Goal: Task Accomplishment & Management: Complete application form

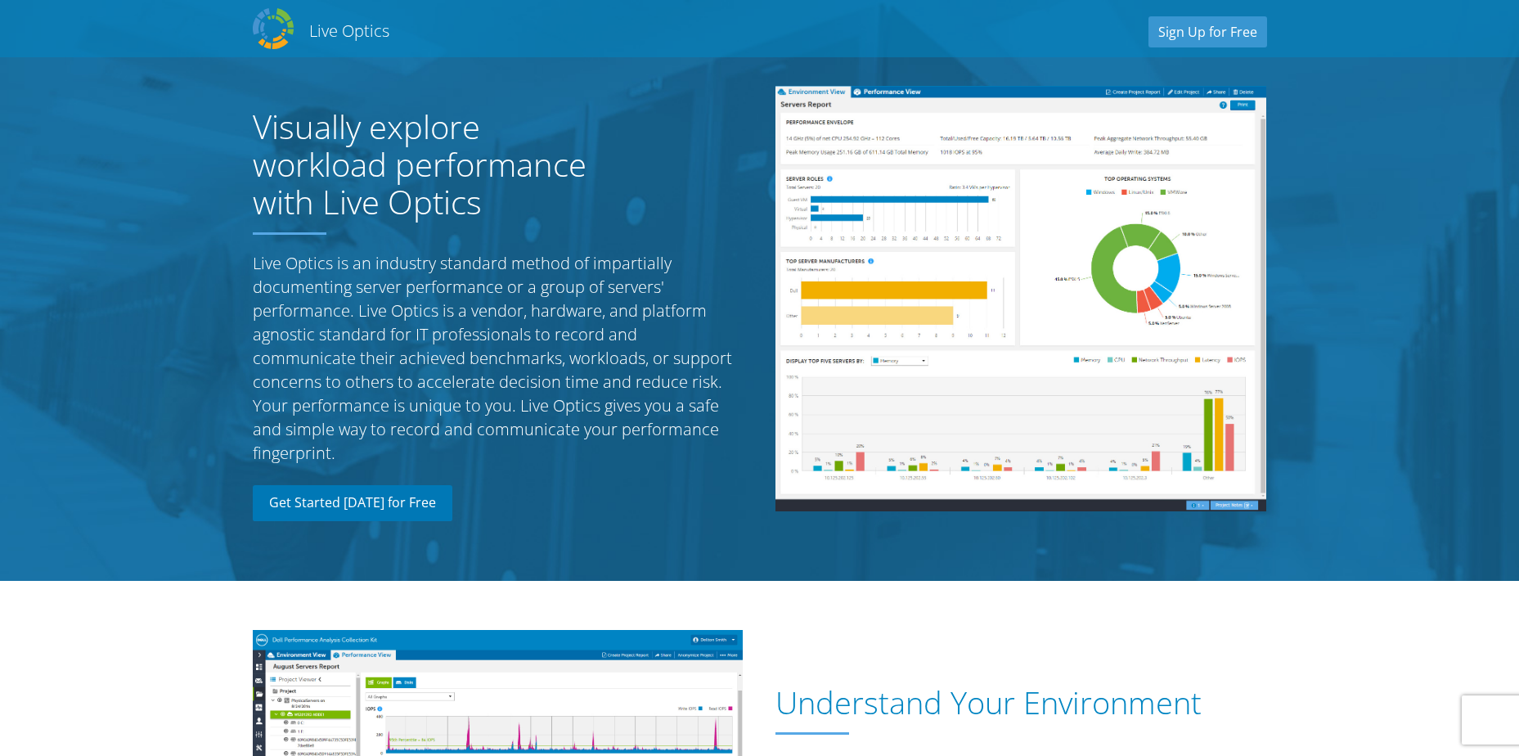
click at [363, 510] on link "Get Started [DATE] for Free" at bounding box center [353, 503] width 200 height 36
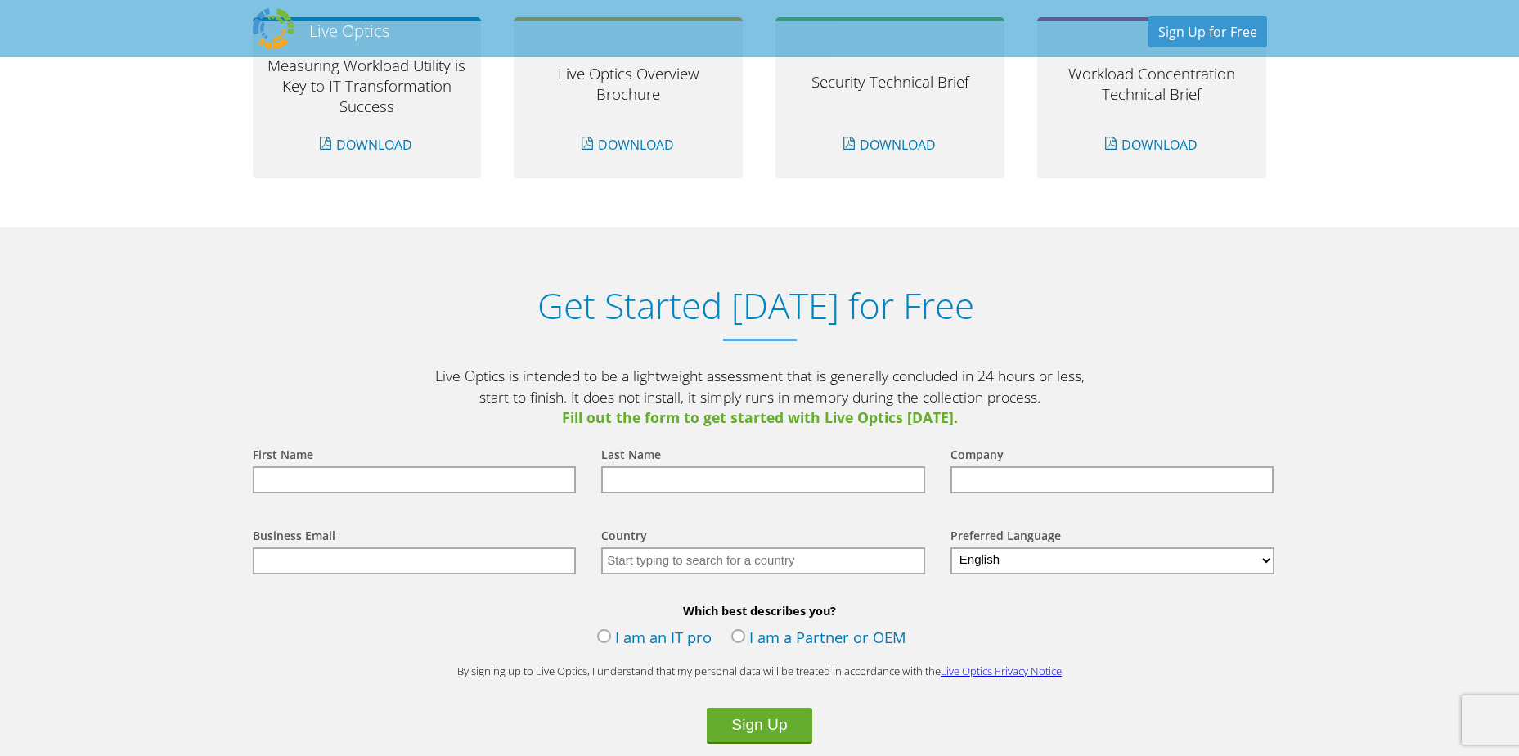
scroll to position [1705, 0]
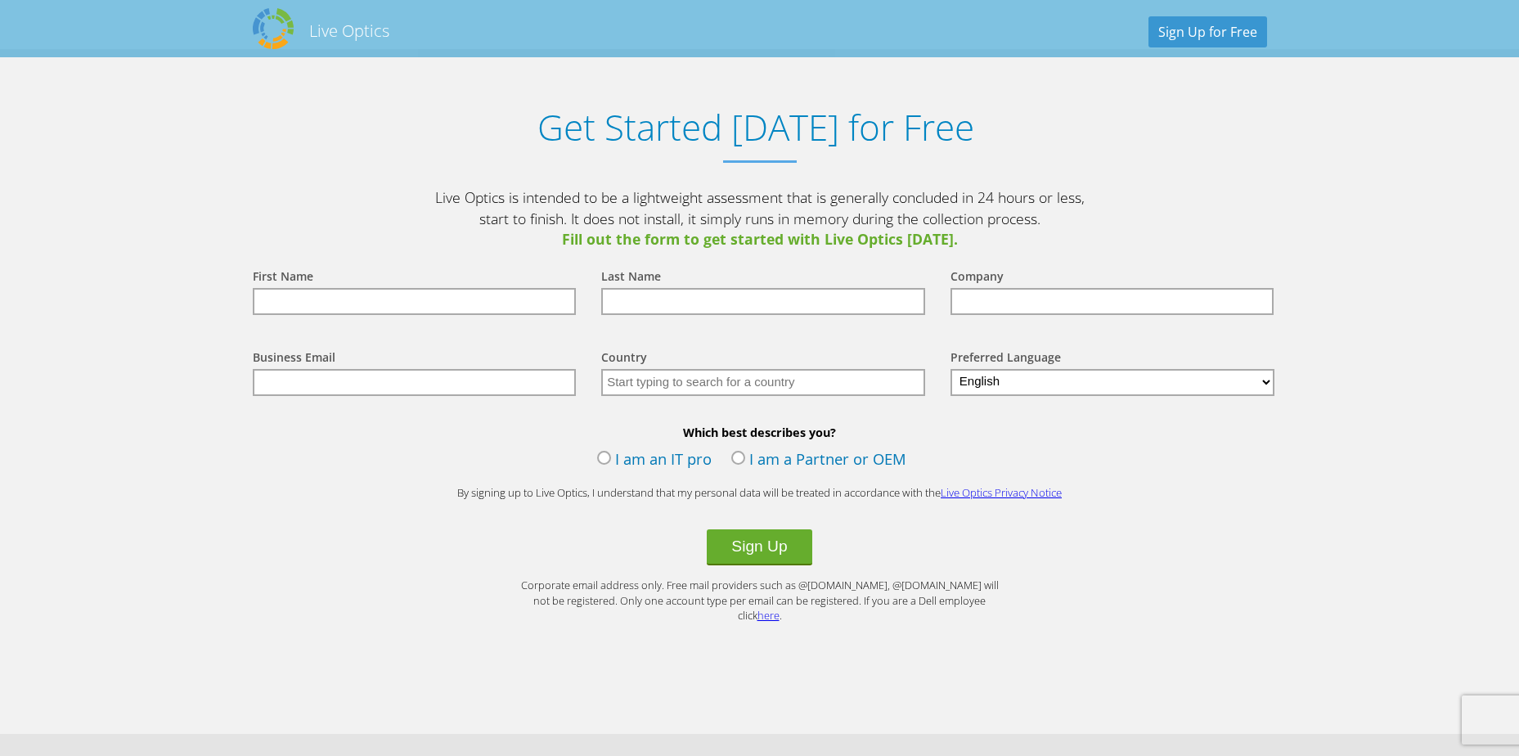
click at [424, 305] on input "text" at bounding box center [415, 301] width 324 height 27
type input "Reah"
type input "Del Rosario"
type input "c346a74cdbb03304e48af698f496198a"
type input "[EMAIL_ADDRESS][PERSON_NAME][DOMAIN_NAME]"
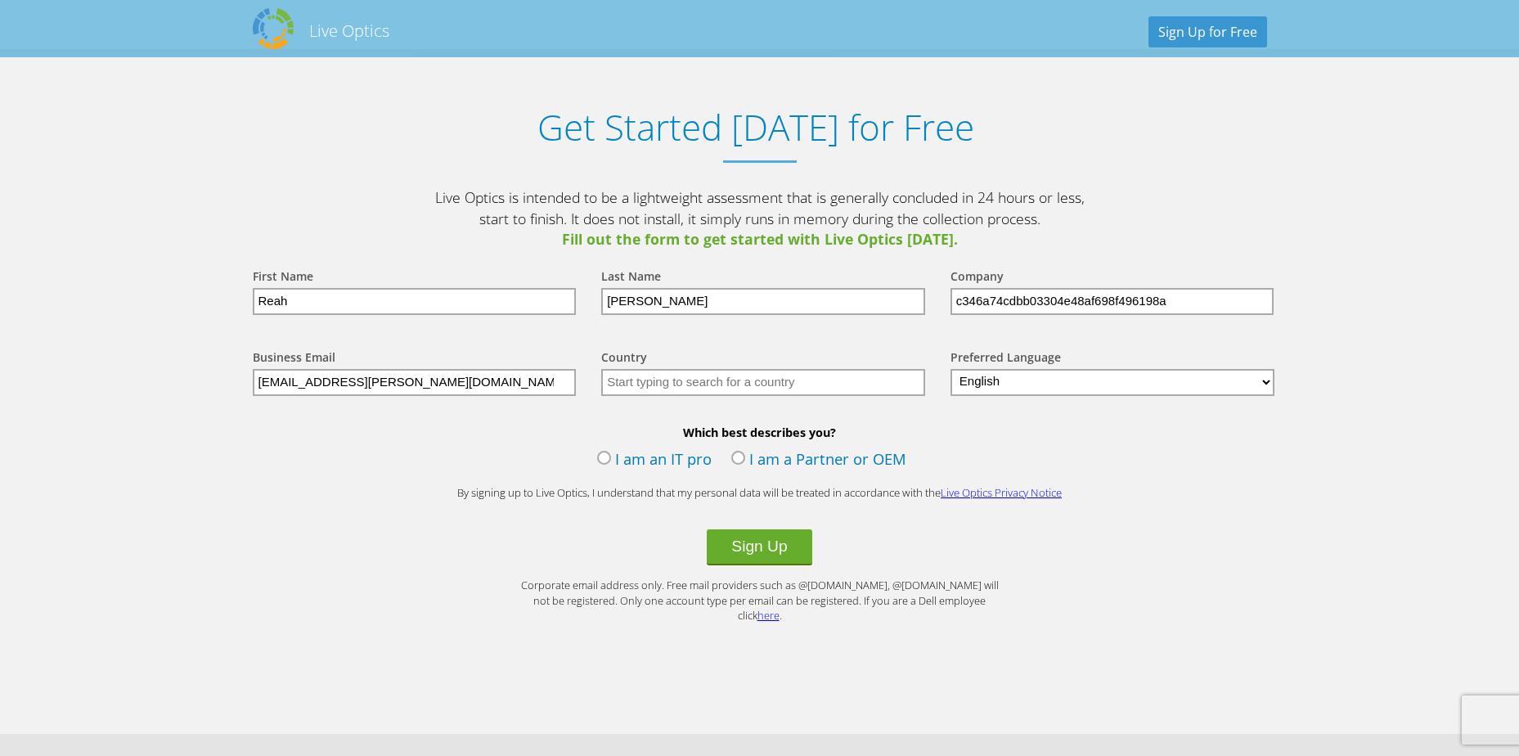
type input "Philippines"
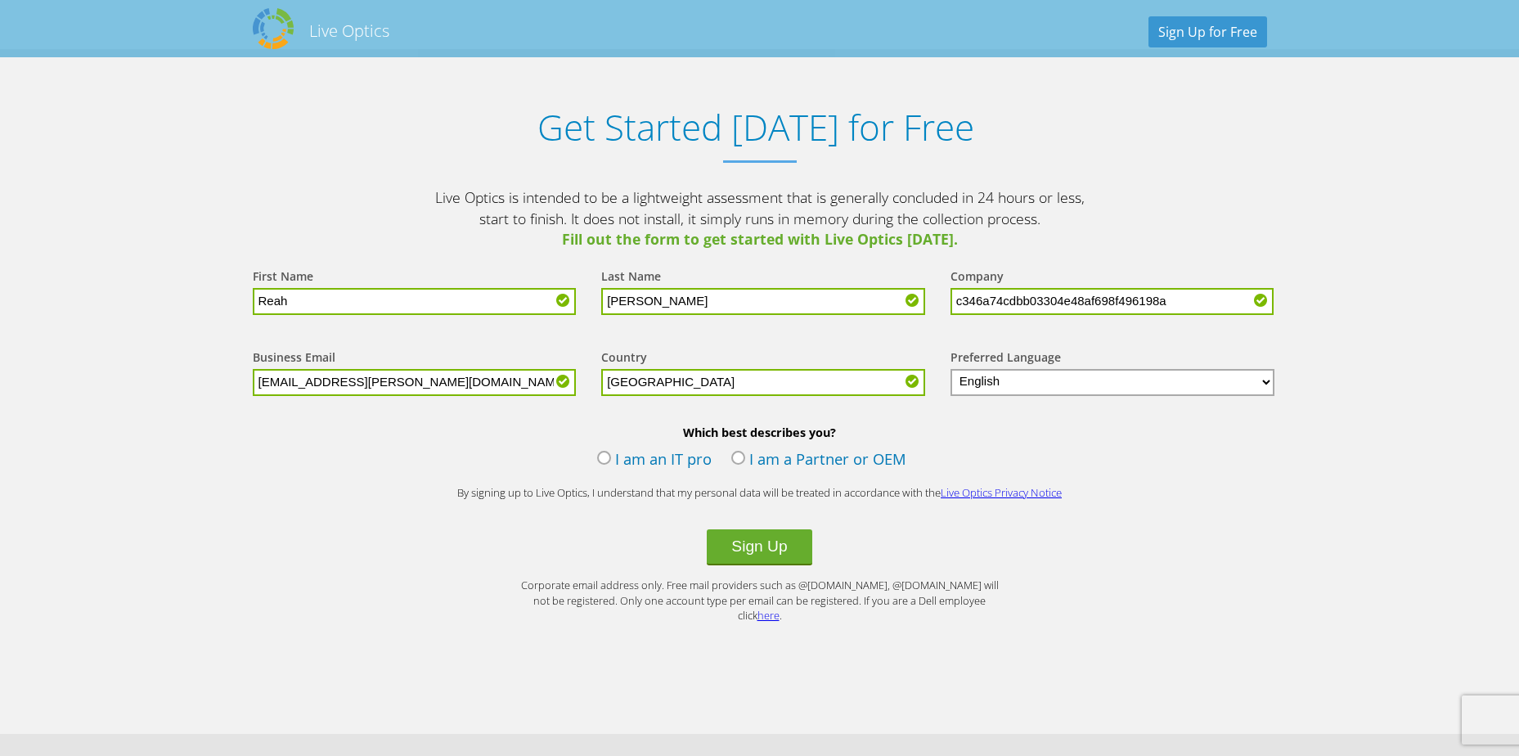
drag, startPoint x: 1217, startPoint y: 302, endPoint x: 905, endPoint y: 296, distance: 311.6
click at [905, 296] on form "First Name Reah Last Name Del Rosario Company c346a74cdbb03304e48af698f496198a …" at bounding box center [759, 436] width 1047 height 373
type input "[PERSON_NAME] Corporate (CORP)"
click at [600, 462] on label "I am an IT pro" at bounding box center [654, 460] width 114 height 25
click at [0, 0] on input "I am an IT pro" at bounding box center [0, 0] width 0 height 0
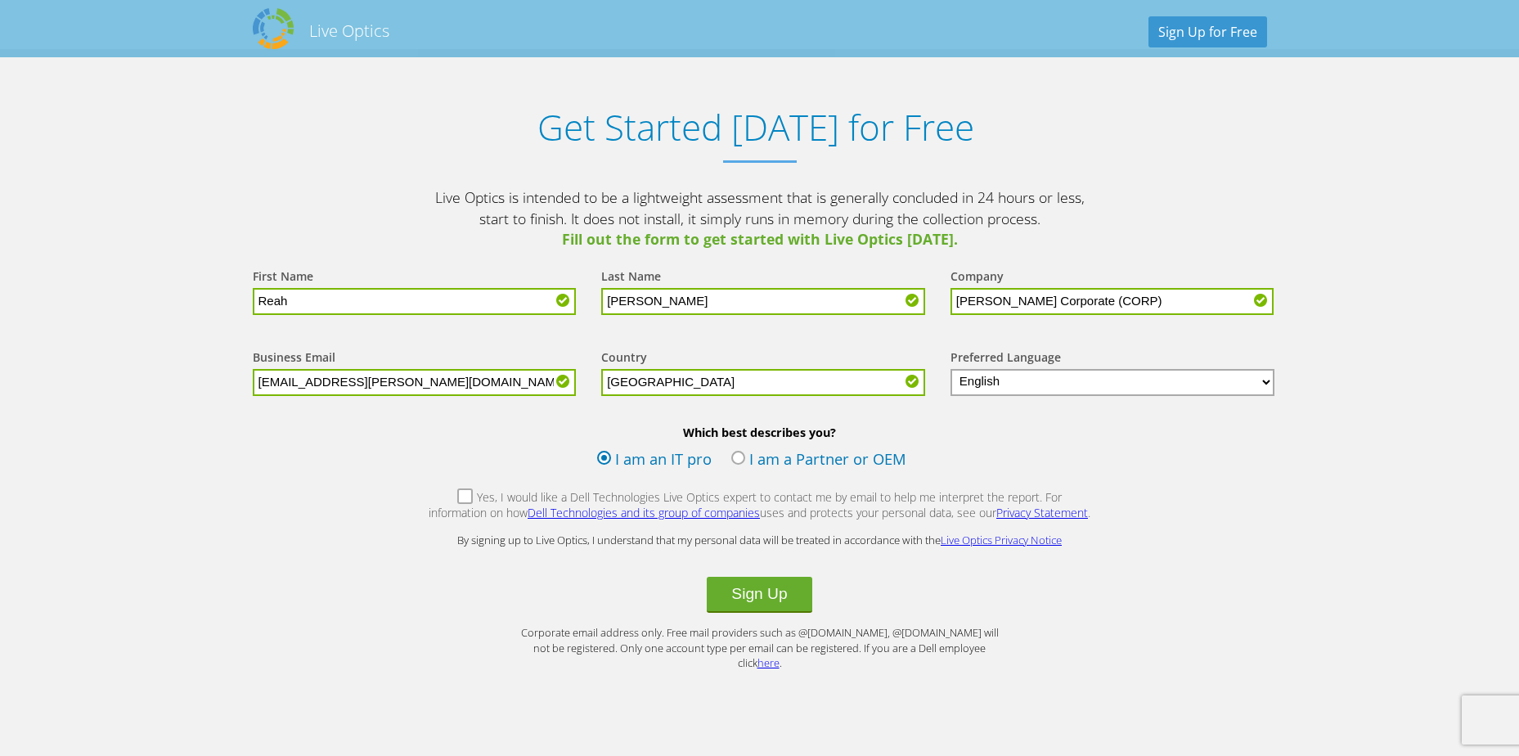
drag, startPoint x: 433, startPoint y: 494, endPoint x: 464, endPoint y: 487, distance: 31.9
click at [434, 493] on label "Yes, I would like a Dell Technologies Live Optics expert to contact me by email…" at bounding box center [760, 506] width 664 height 35
click at [0, 0] on input "Yes, I would like a Dell Technologies Live Optics expert to contact me by email…" at bounding box center [0, 0] width 0 height 0
click at [738, 595] on button "Sign Up" at bounding box center [759, 594] width 105 height 36
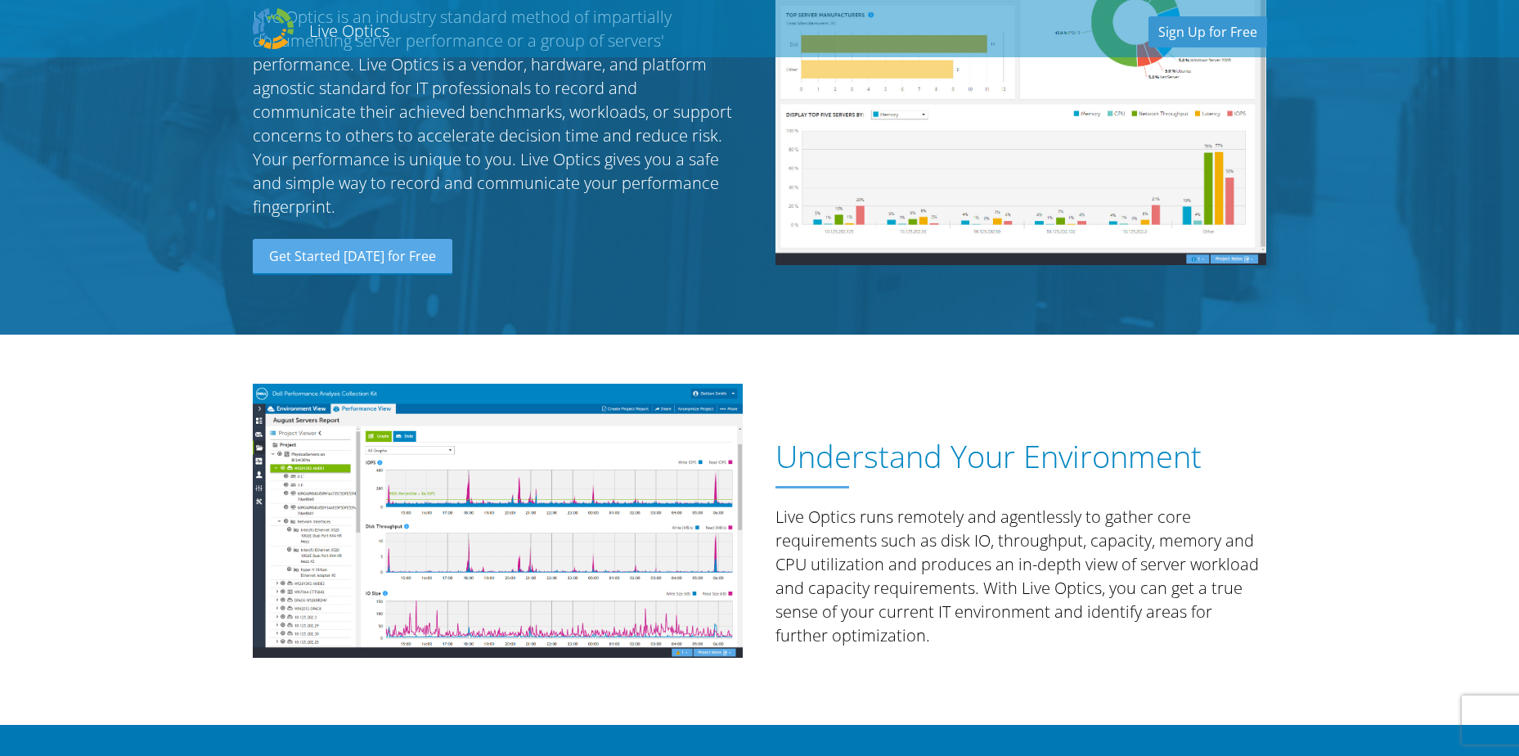
scroll to position [245, 0]
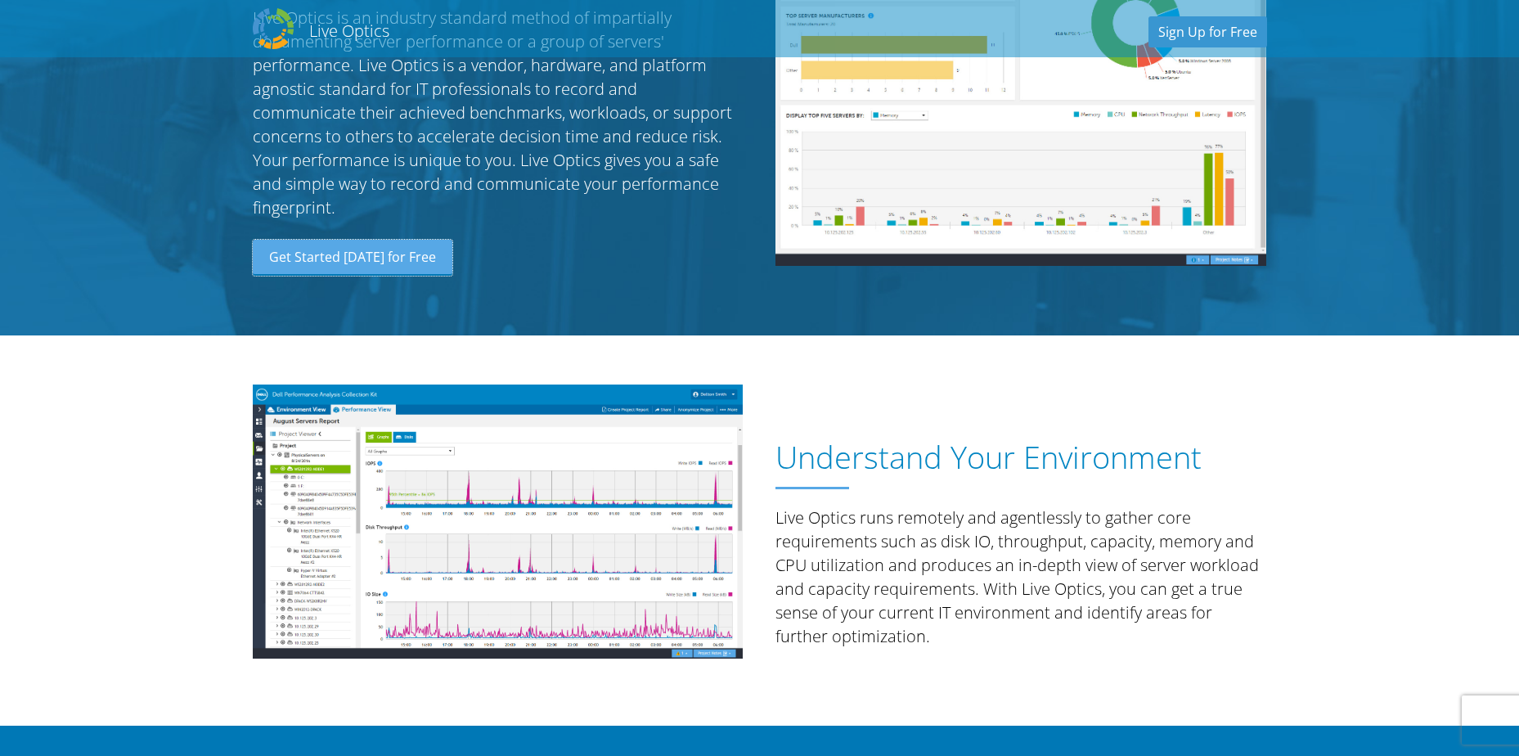
drag, startPoint x: 361, startPoint y: 261, endPoint x: 389, endPoint y: 254, distance: 29.4
click at [363, 261] on link "Get Started [DATE] for Free" at bounding box center [353, 258] width 200 height 36
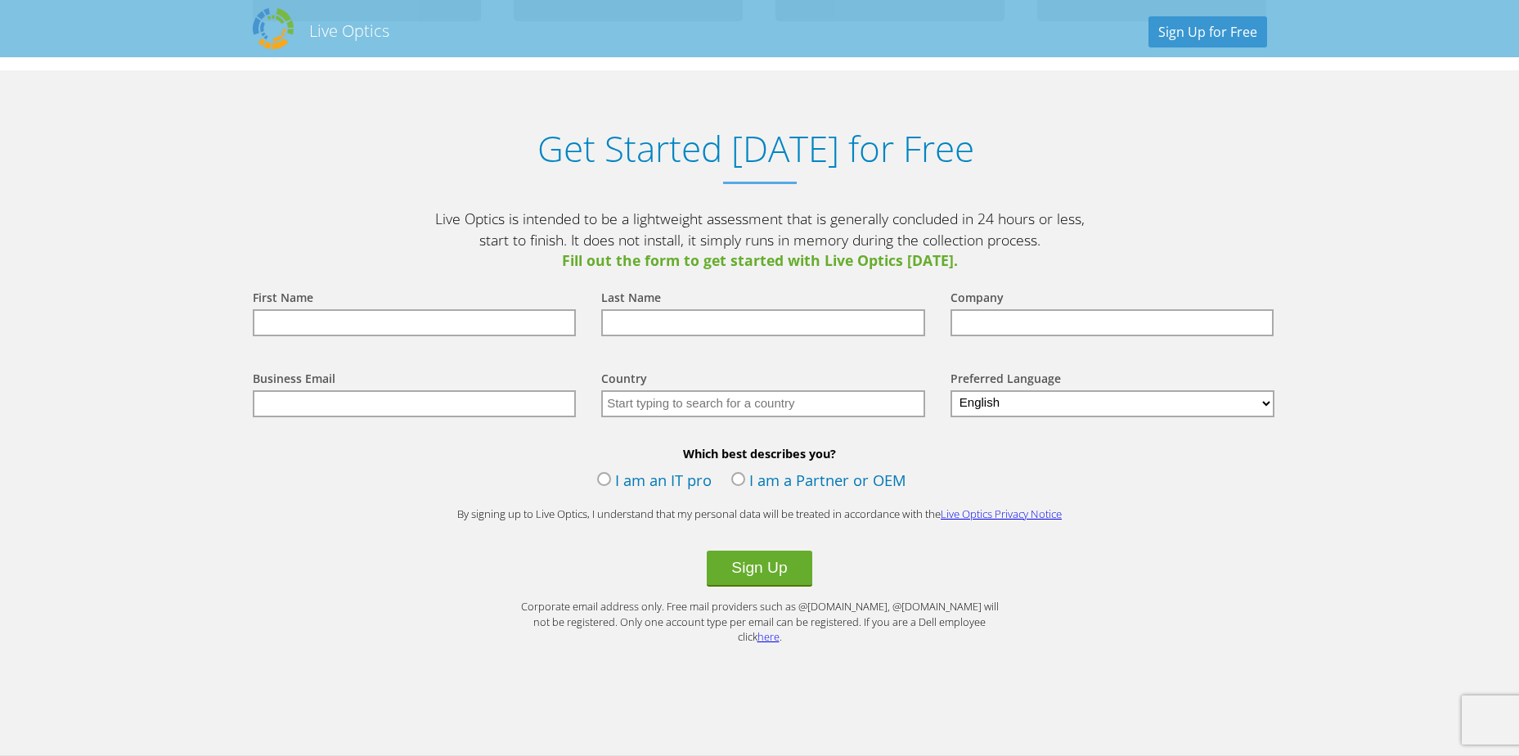
scroll to position [1705, 0]
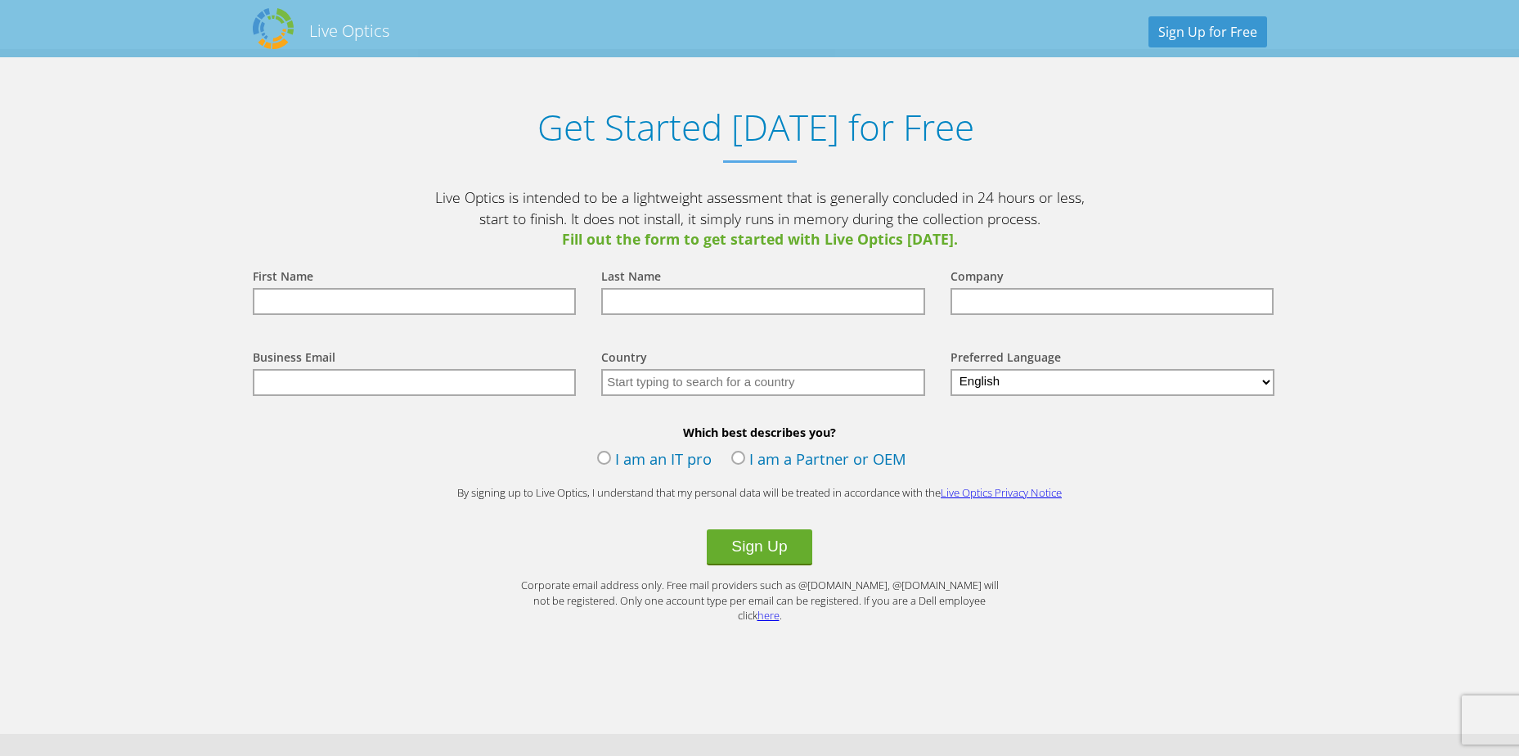
click at [426, 289] on input "text" at bounding box center [415, 301] width 324 height 27
type input "Reah"
type input "Del Rosario"
type input "c346a74cdbb03304e48af698f496198a"
type input "[EMAIL_ADDRESS][PERSON_NAME][DOMAIN_NAME]"
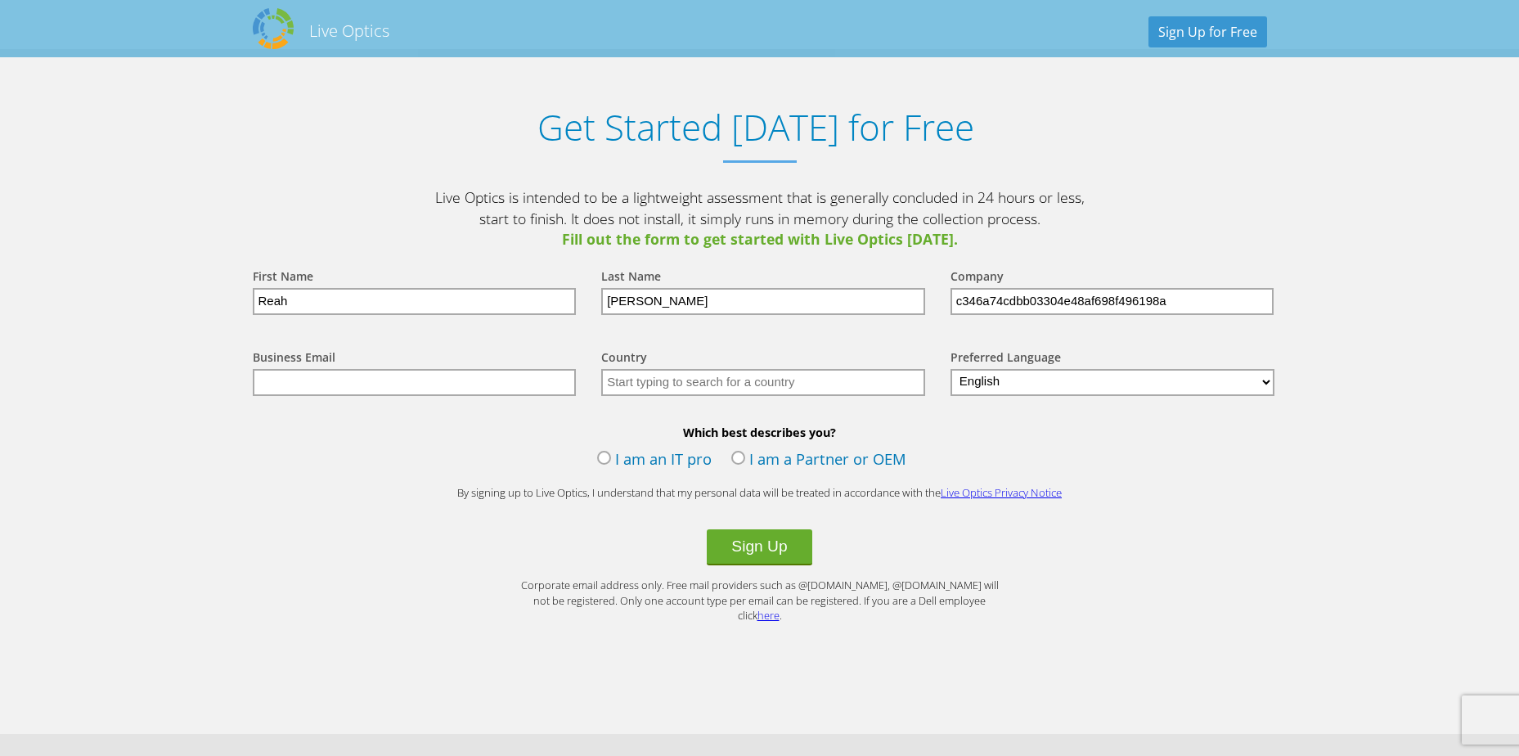
type input "Philippines"
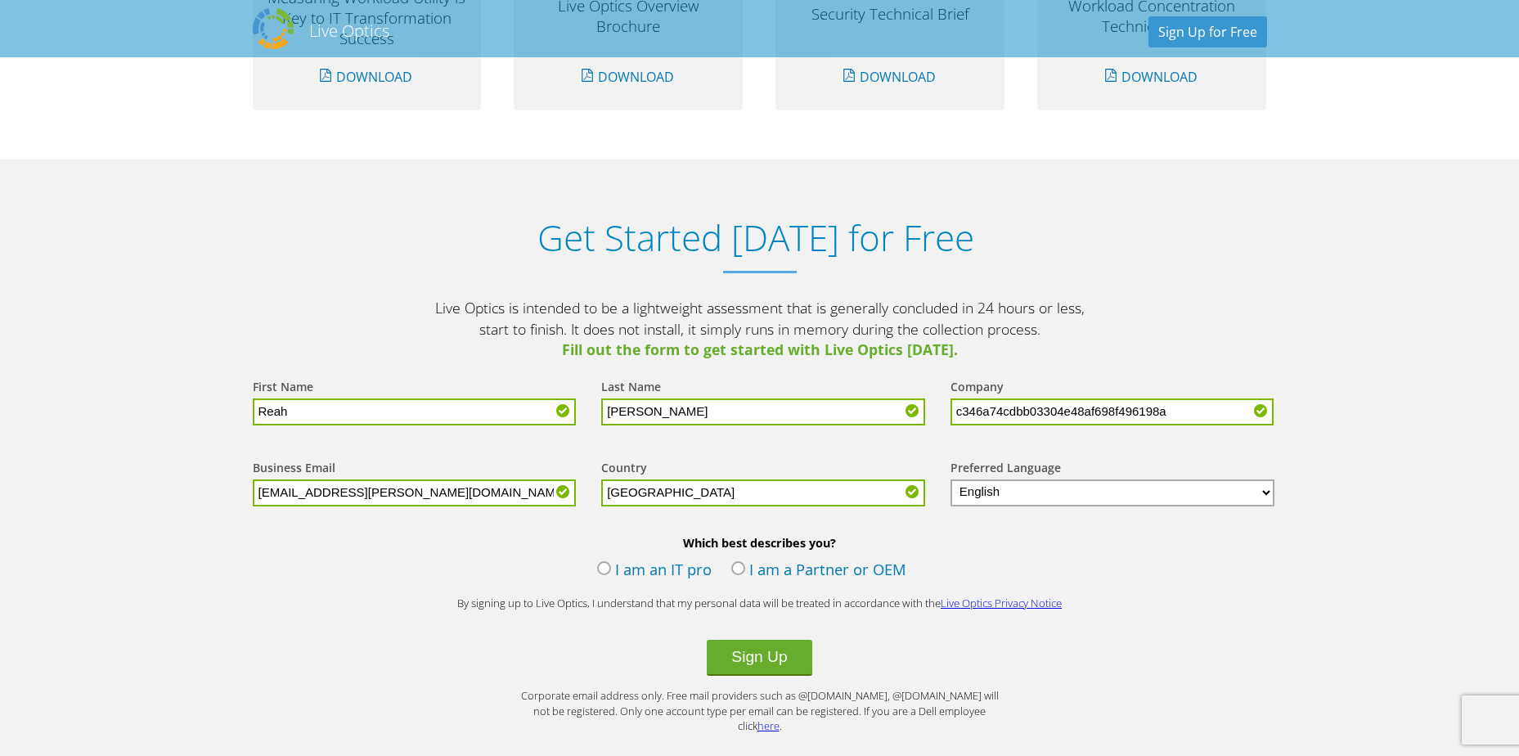
scroll to position [1799, 0]
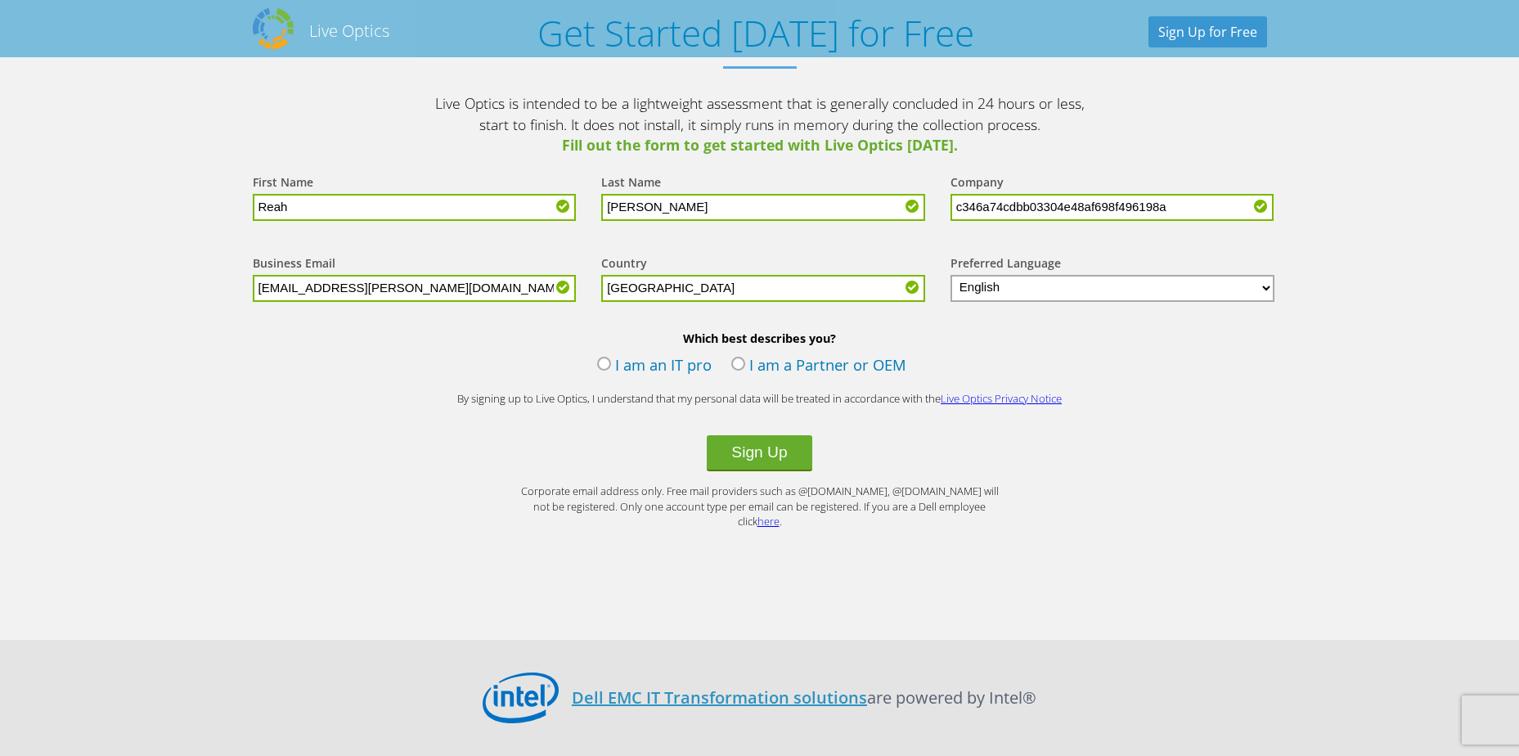
drag, startPoint x: 422, startPoint y: 289, endPoint x: 186, endPoint y: 266, distance: 237.5
click at [186, 266] on section "Get Started Today for Free Live Optics is intended to be a lightweight assessme…" at bounding box center [759, 297] width 1519 height 684
click at [171, 369] on section "Get Started Today for Free Live Optics is intended to be a lightweight assessme…" at bounding box center [759, 297] width 1519 height 684
drag, startPoint x: 1171, startPoint y: 207, endPoint x: 917, endPoint y: 180, distance: 255.7
click at [920, 181] on form "First Name Reah Last Name Del Rosario Company c346a74cdbb03304e48af698f496198a …" at bounding box center [759, 342] width 1047 height 373
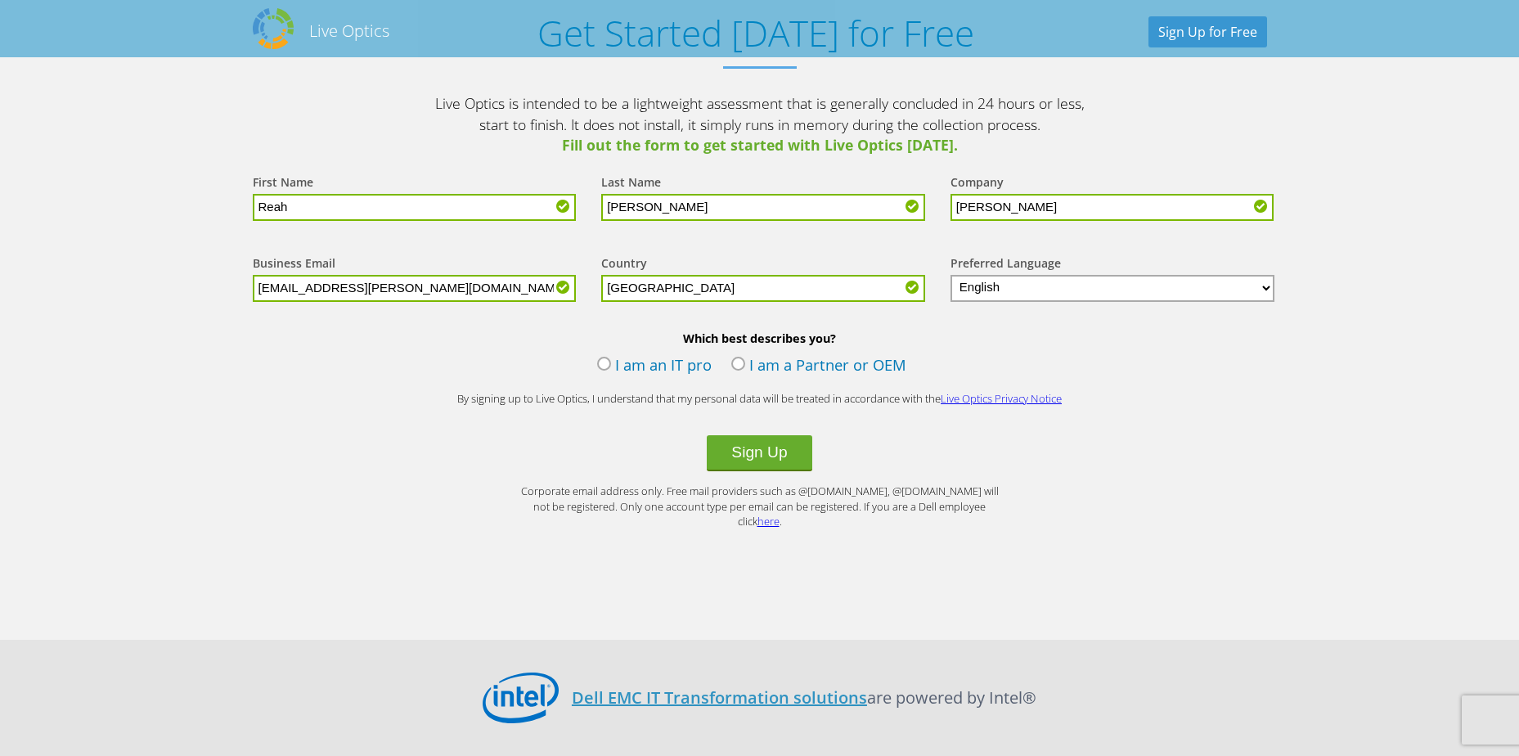
type input "emerson"
click at [1147, 487] on form "First Name Reah Last Name Del Rosario Company emerson Business Email reah.trini…" at bounding box center [759, 342] width 1047 height 373
click at [604, 367] on label "I am an IT pro" at bounding box center [654, 366] width 114 height 25
click at [0, 0] on input "I am an IT pro" at bounding box center [0, 0] width 0 height 0
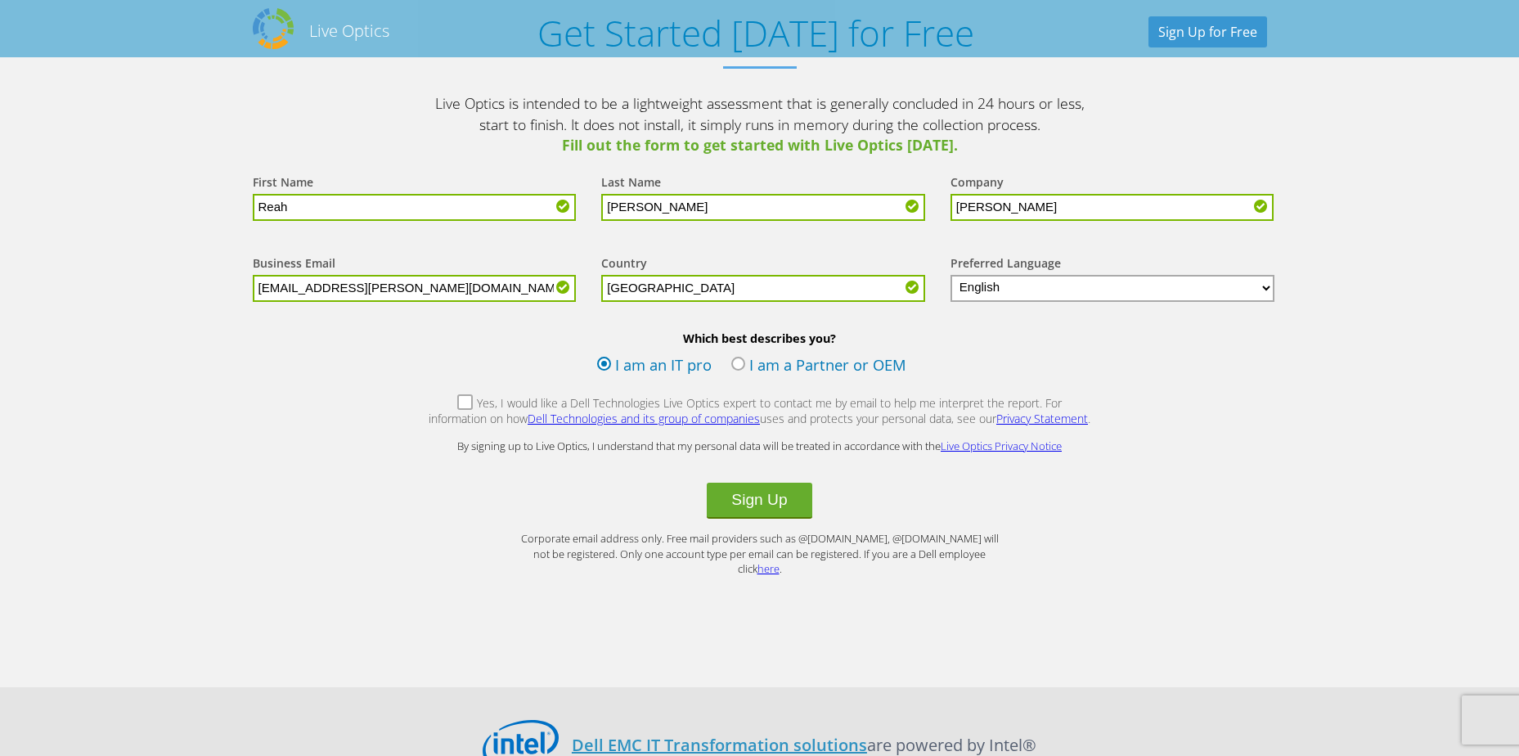
click at [435, 402] on label "Yes, I would like a Dell Technologies Live Optics expert to contact me by email…" at bounding box center [760, 412] width 664 height 35
click at [0, 0] on input "Yes, I would like a Dell Technologies Live Optics expert to contact me by email…" at bounding box center [0, 0] width 0 height 0
click at [774, 500] on button "Sign Up" at bounding box center [759, 500] width 105 height 36
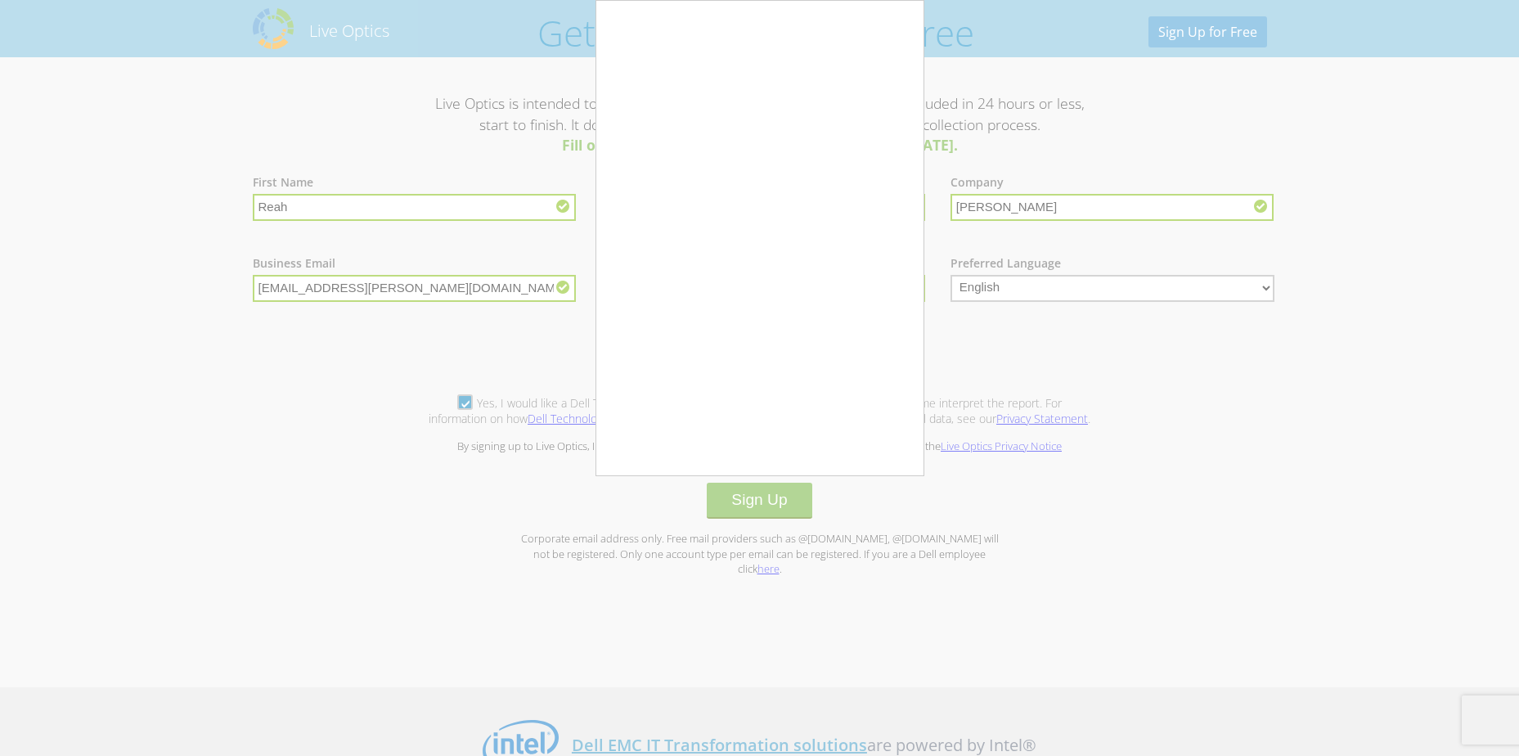
click at [767, 506] on div at bounding box center [759, 378] width 1519 height 756
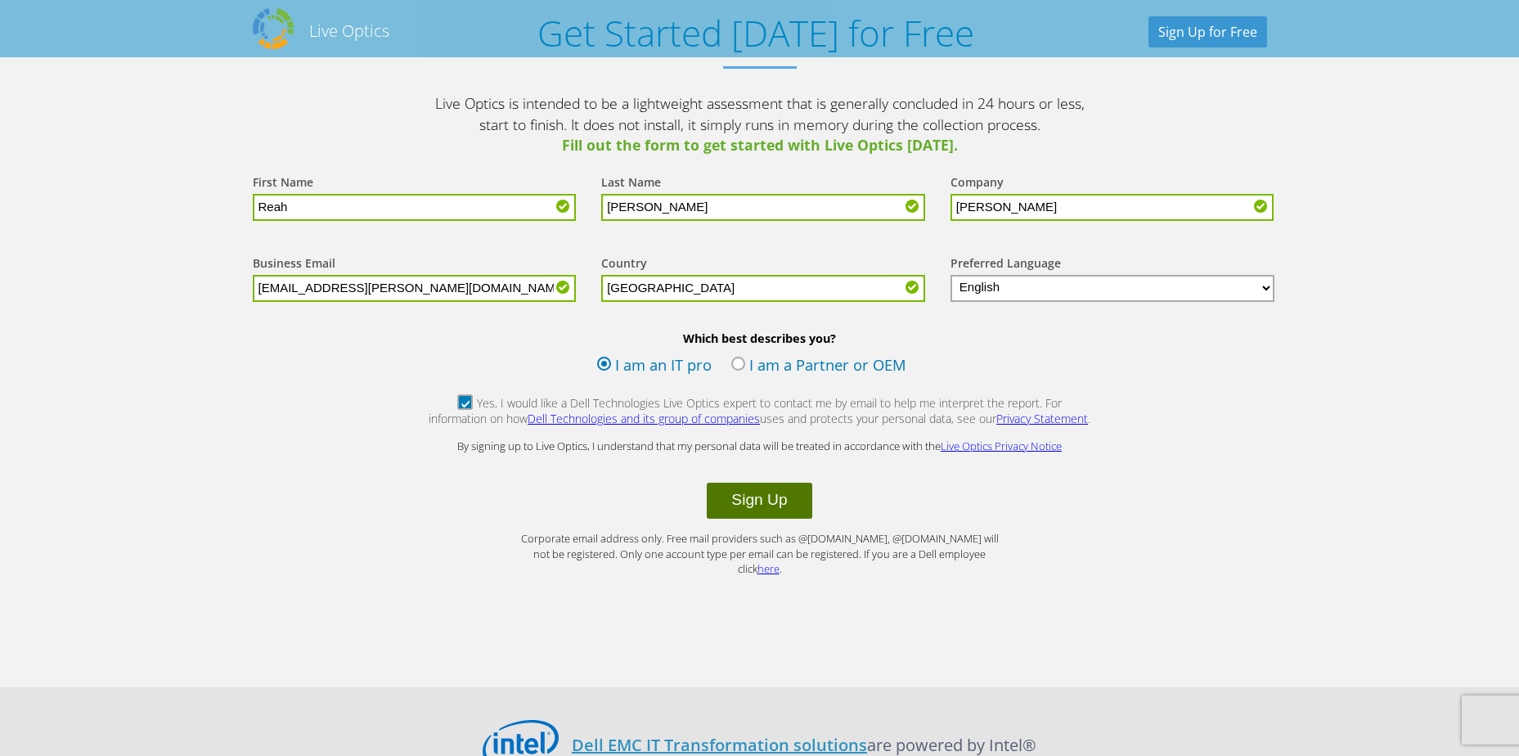
click at [779, 487] on button "Sign Up" at bounding box center [759, 500] width 105 height 36
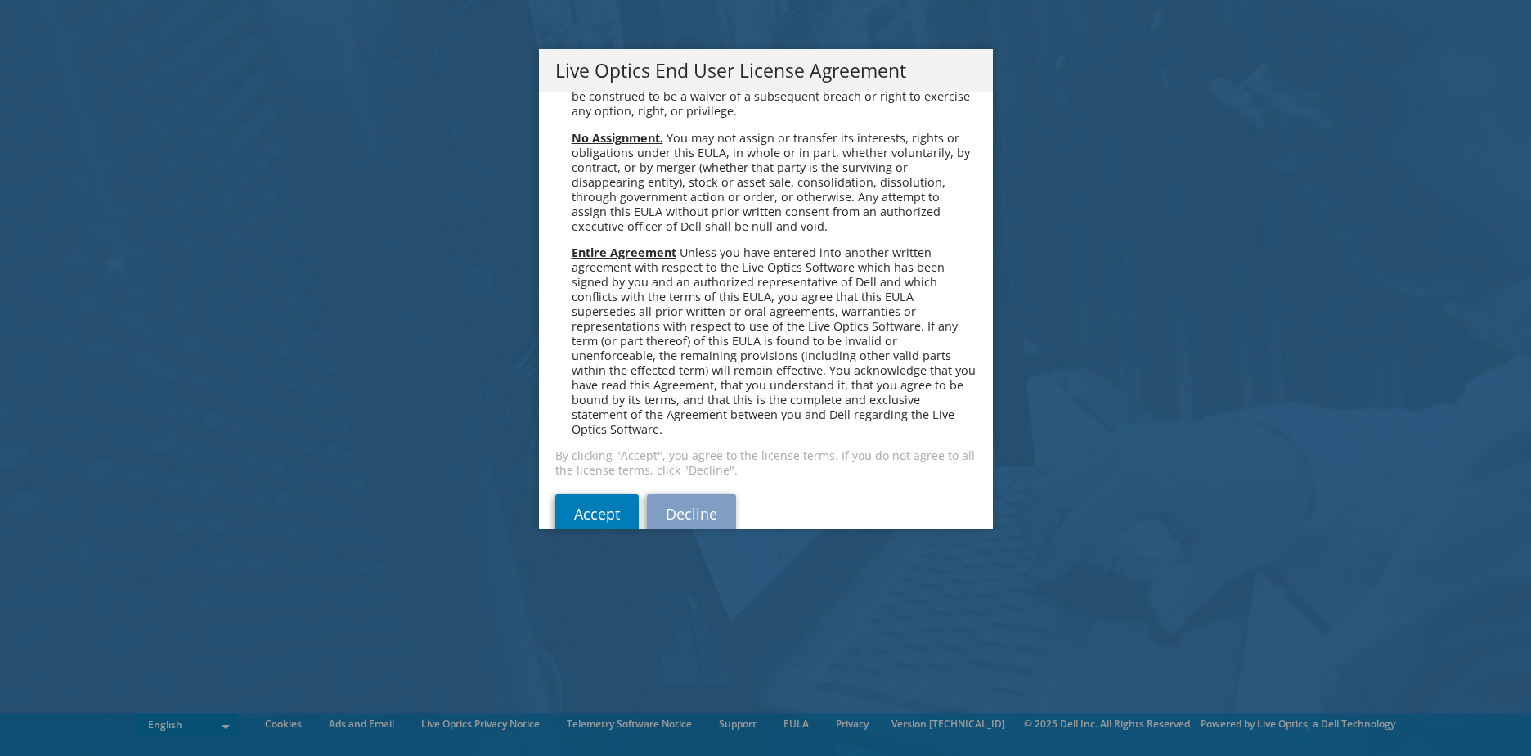
scroll to position [6184, 0]
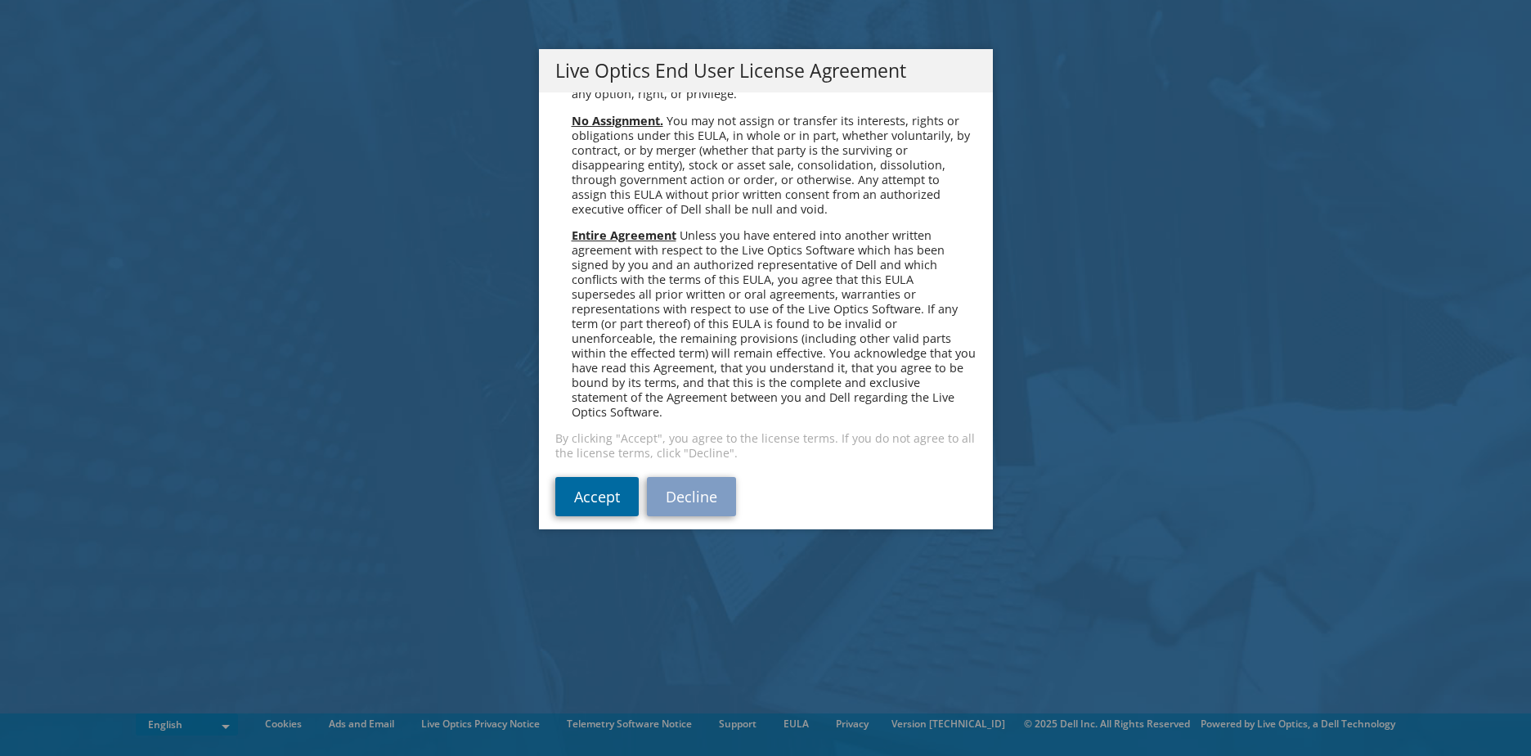
click at [578, 482] on link "Accept" at bounding box center [596, 496] width 83 height 39
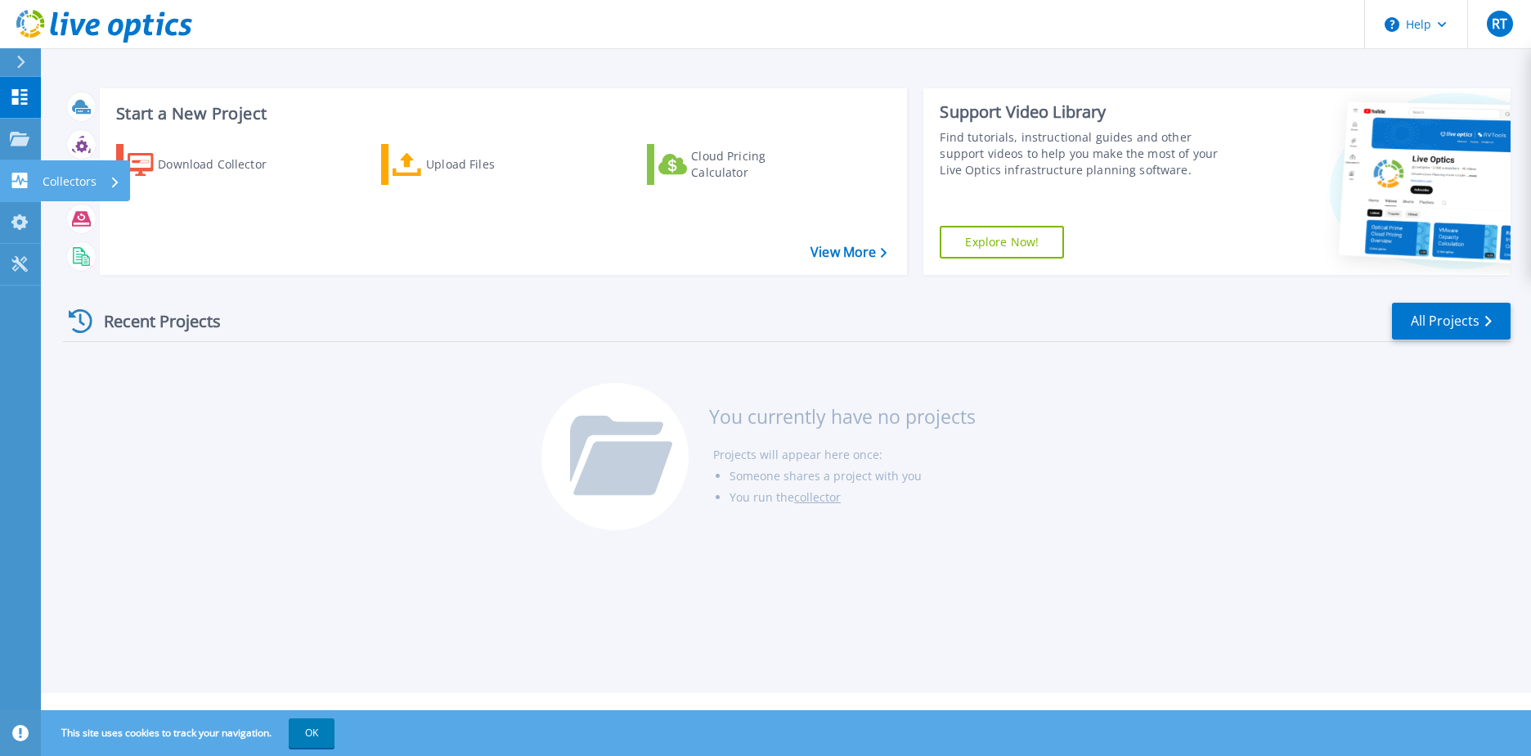
click at [47, 182] on p "Collectors" at bounding box center [70, 181] width 54 height 43
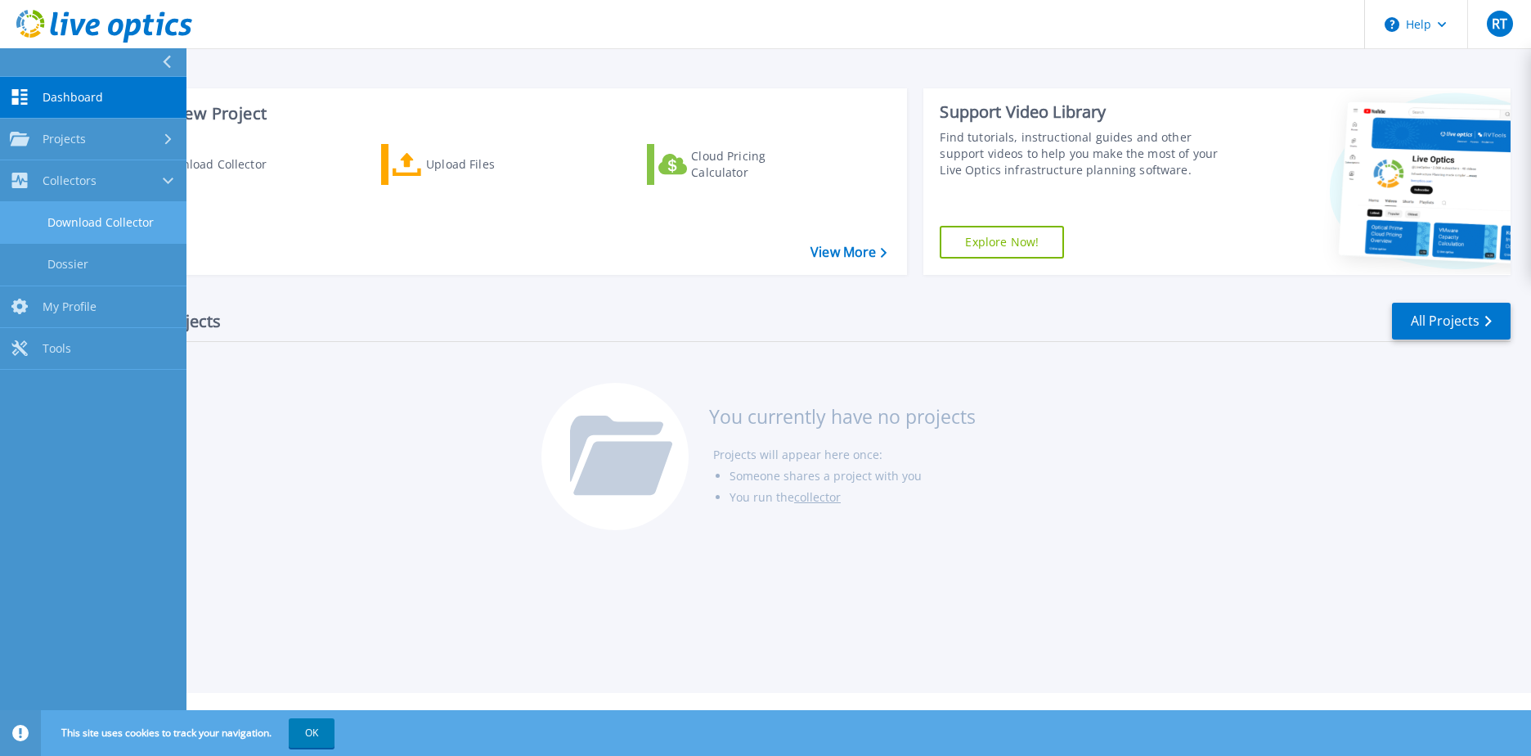
click at [92, 227] on link "Download Collector" at bounding box center [93, 223] width 186 height 42
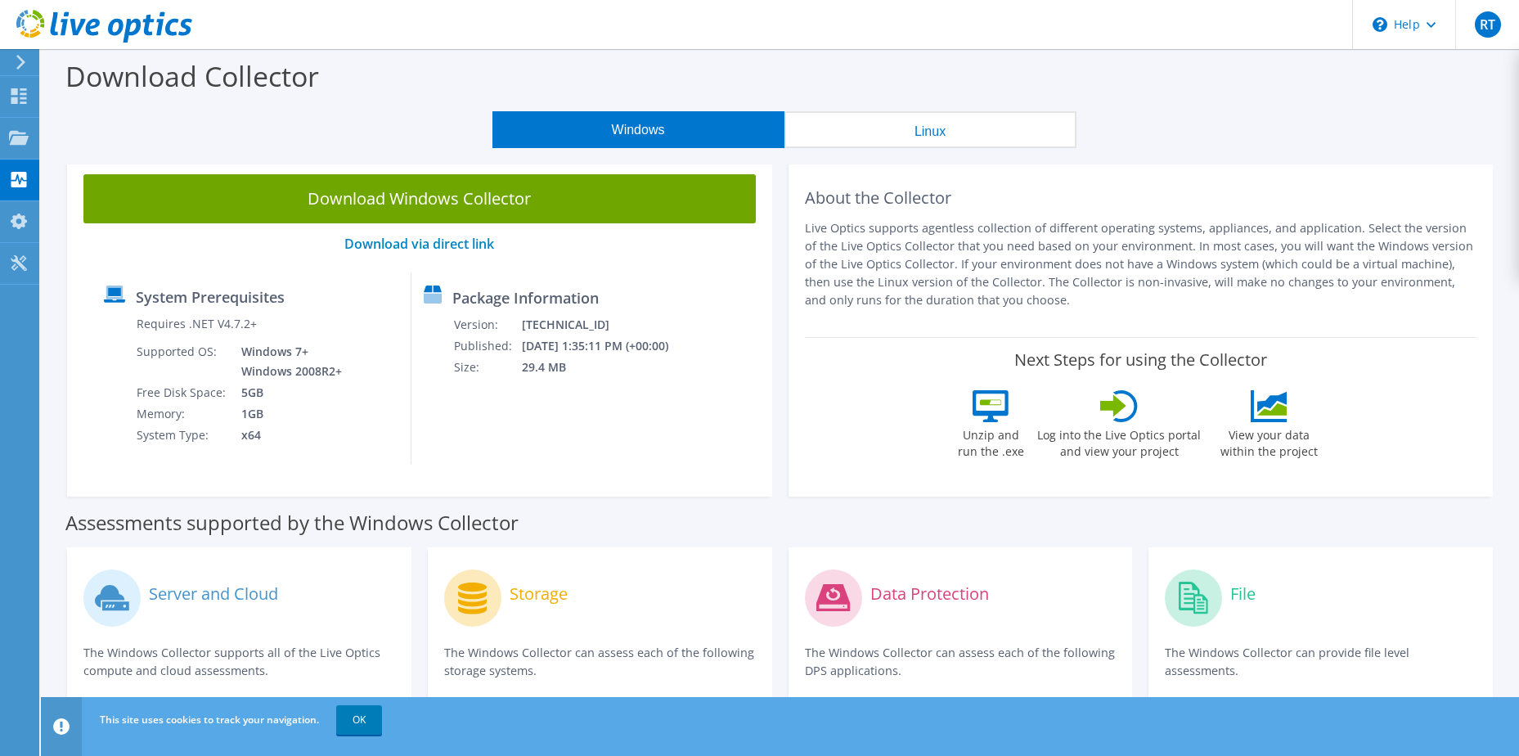
click at [643, 122] on button "Windows" at bounding box center [638, 129] width 292 height 37
click at [627, 131] on button "Windows" at bounding box center [638, 129] width 292 height 37
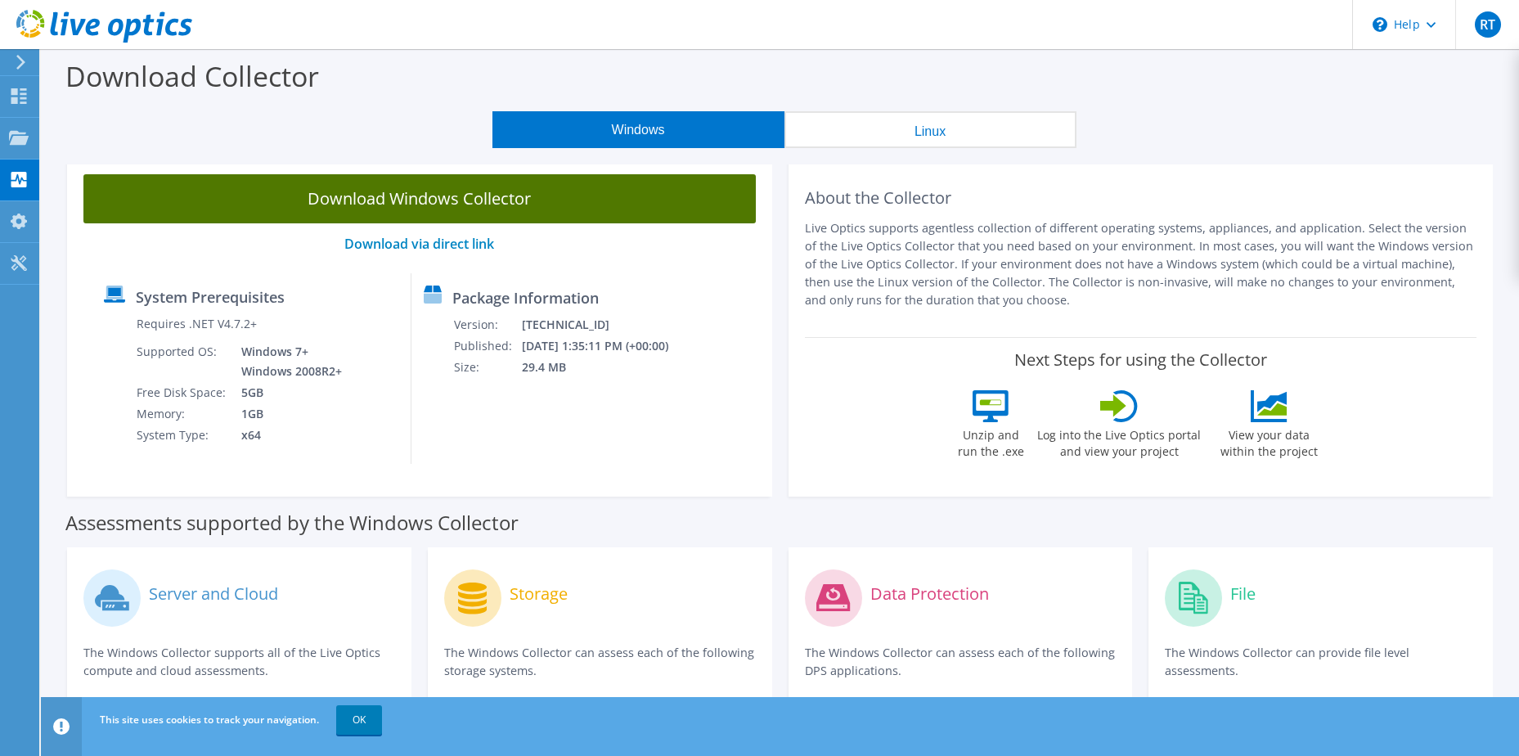
click at [414, 195] on link "Download Windows Collector" at bounding box center [419, 198] width 672 height 49
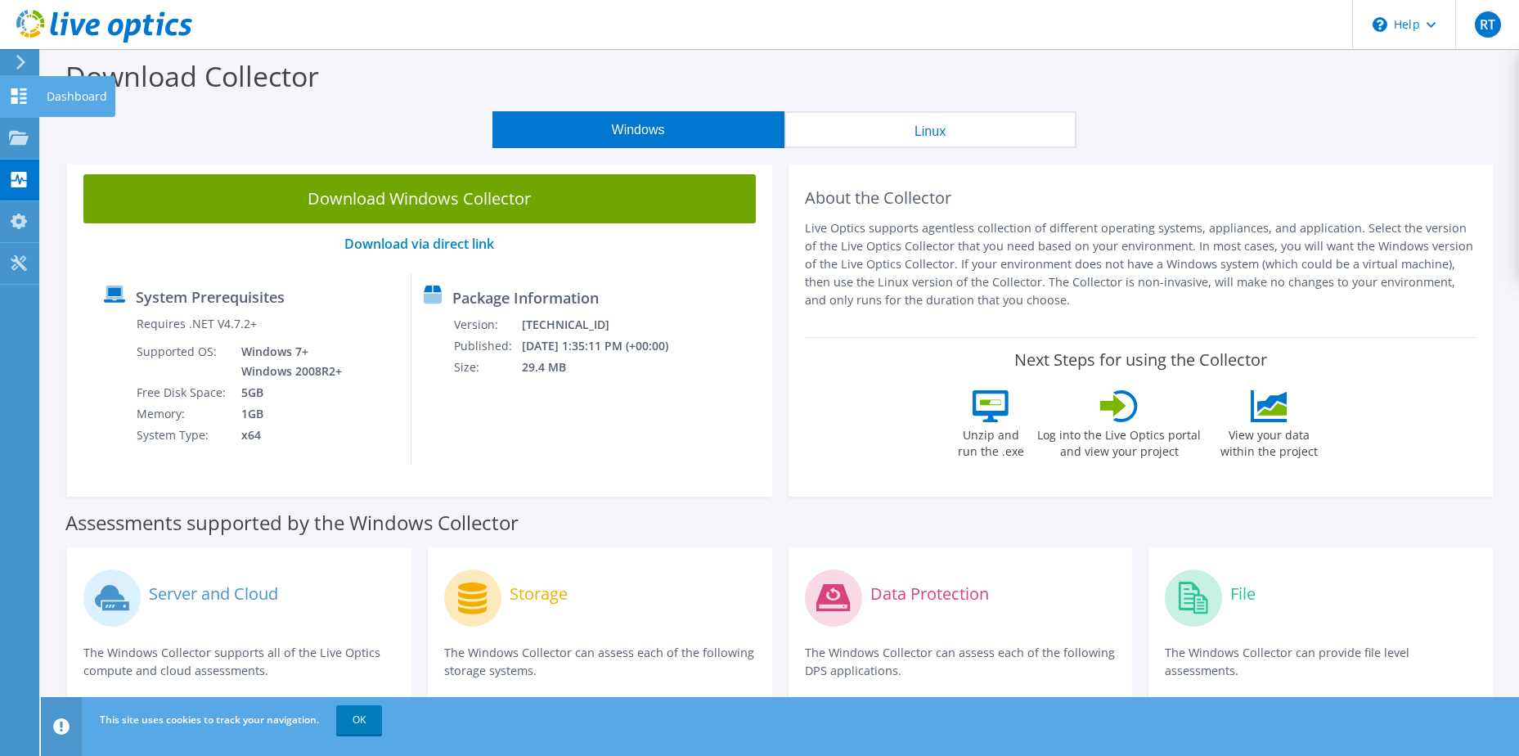
click at [72, 97] on div "Dashboard" at bounding box center [76, 96] width 77 height 41
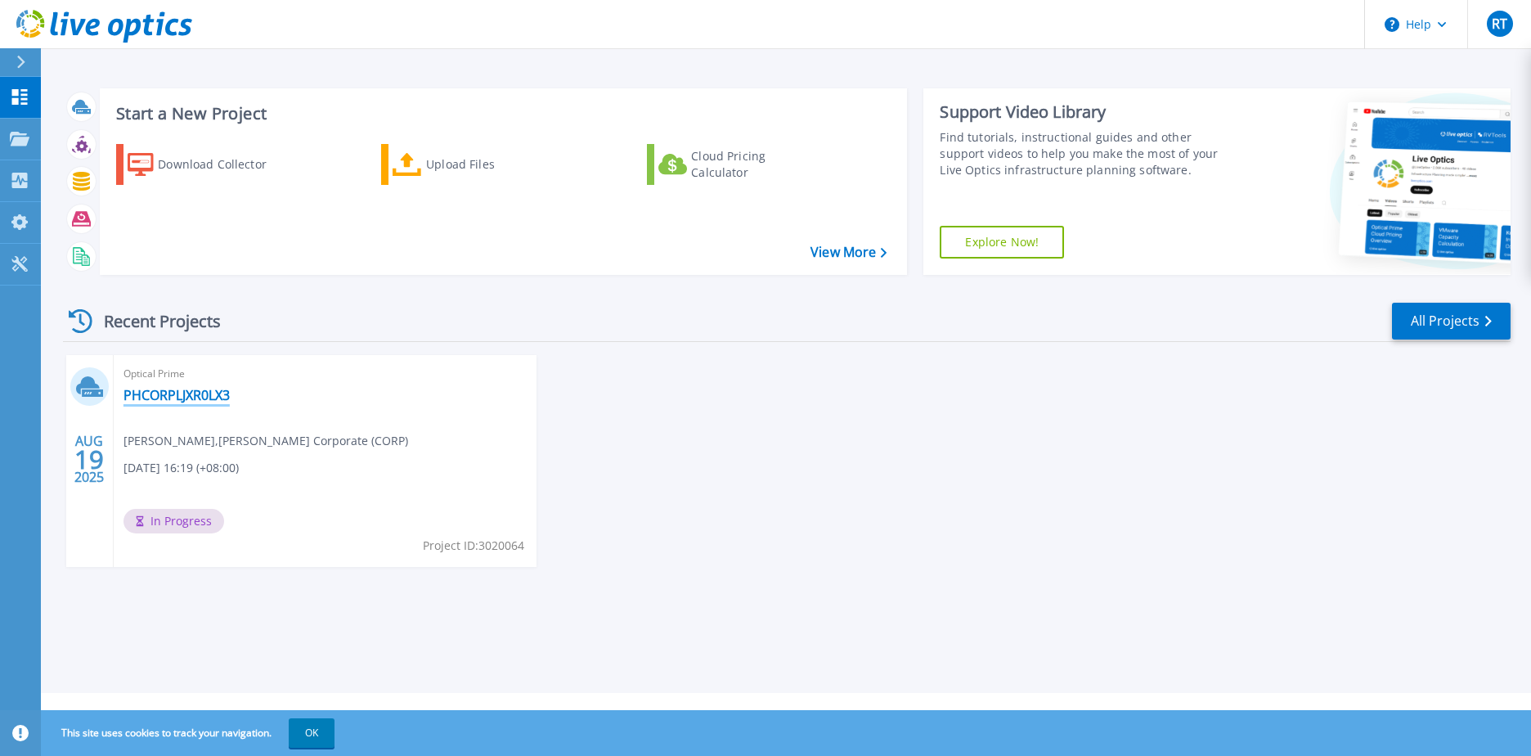
click at [183, 400] on link "PHCORPLJXR0LX3" at bounding box center [176, 395] width 106 height 16
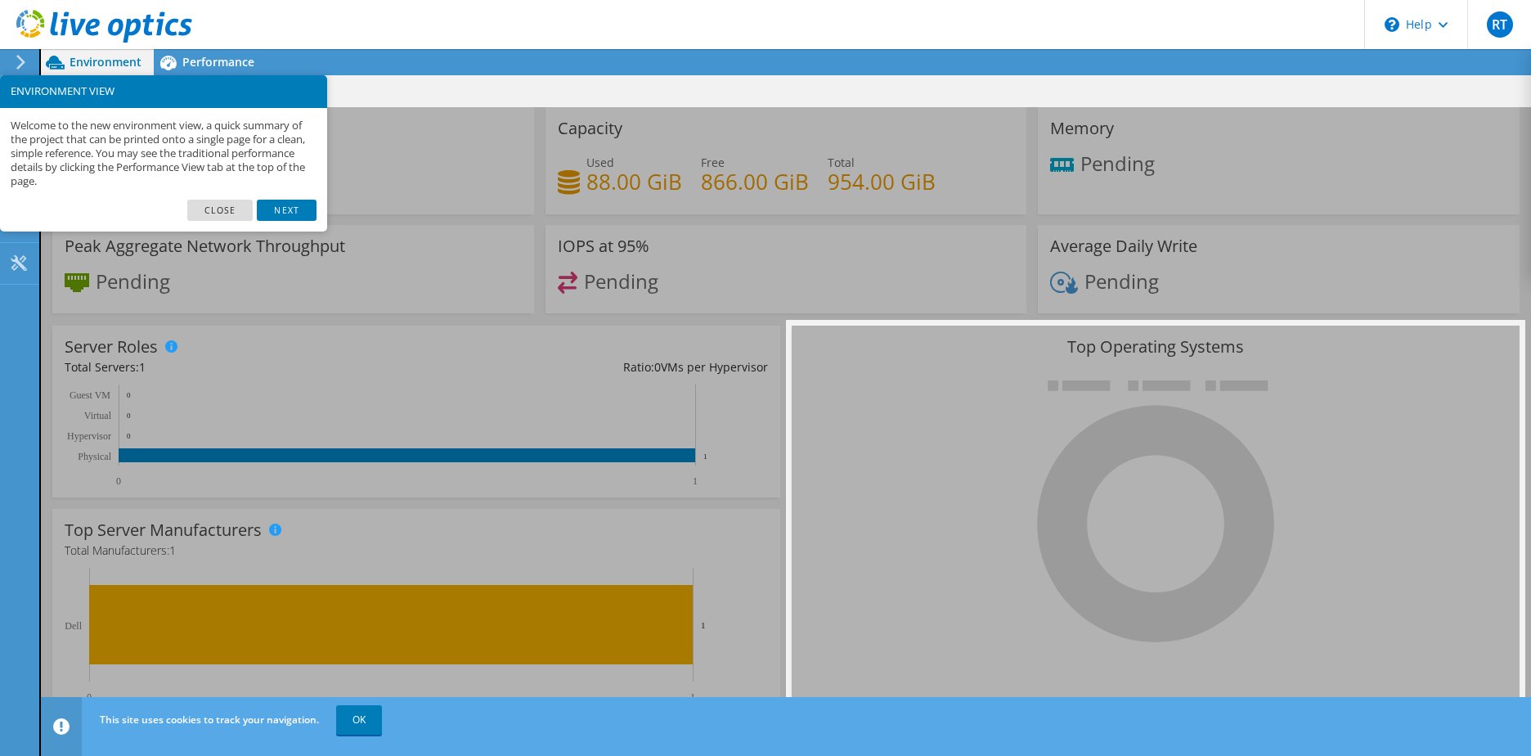
click at [236, 212] on link "Close" at bounding box center [220, 210] width 66 height 21
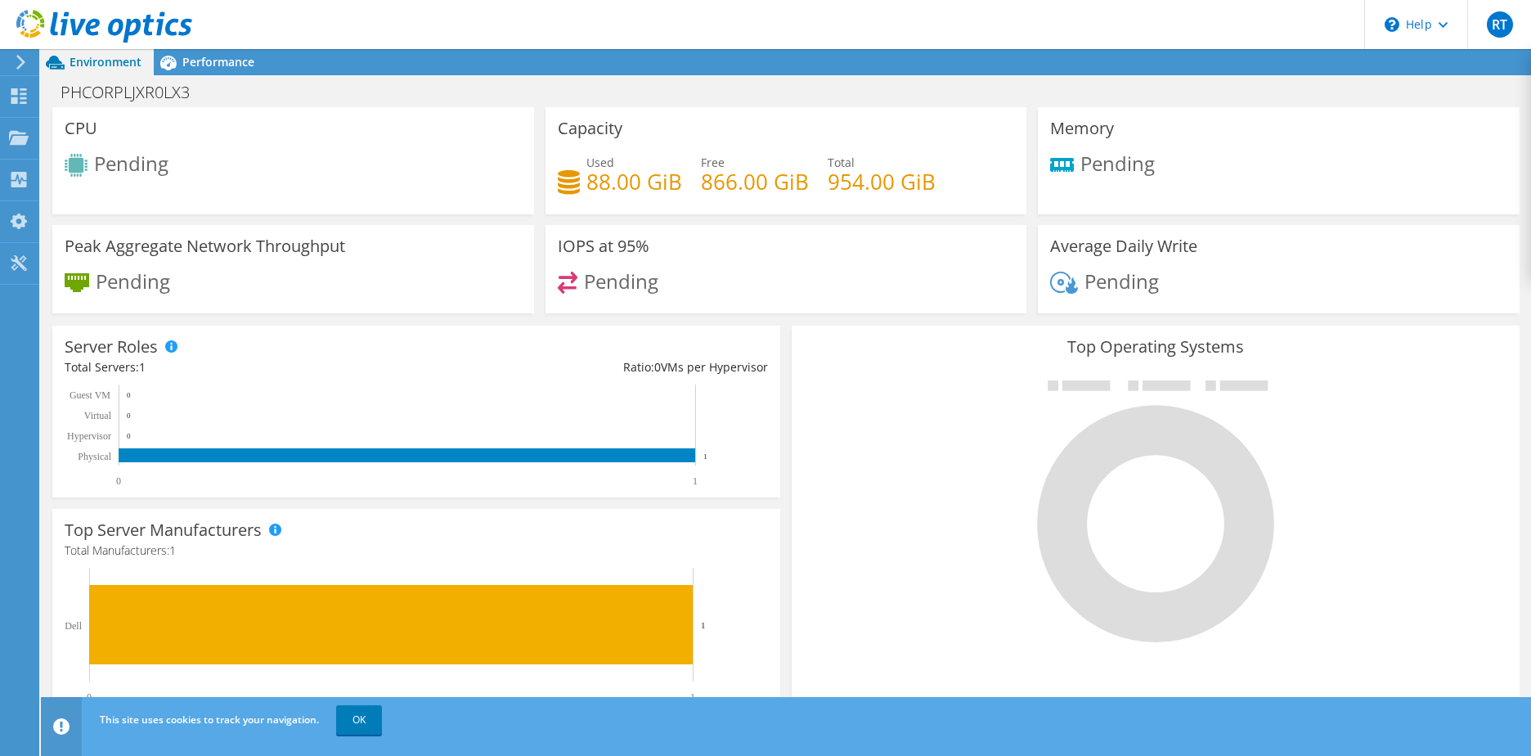
click at [199, 177] on div "Pending" at bounding box center [293, 167] width 457 height 27
click at [219, 64] on span "Performance" at bounding box center [218, 62] width 72 height 16
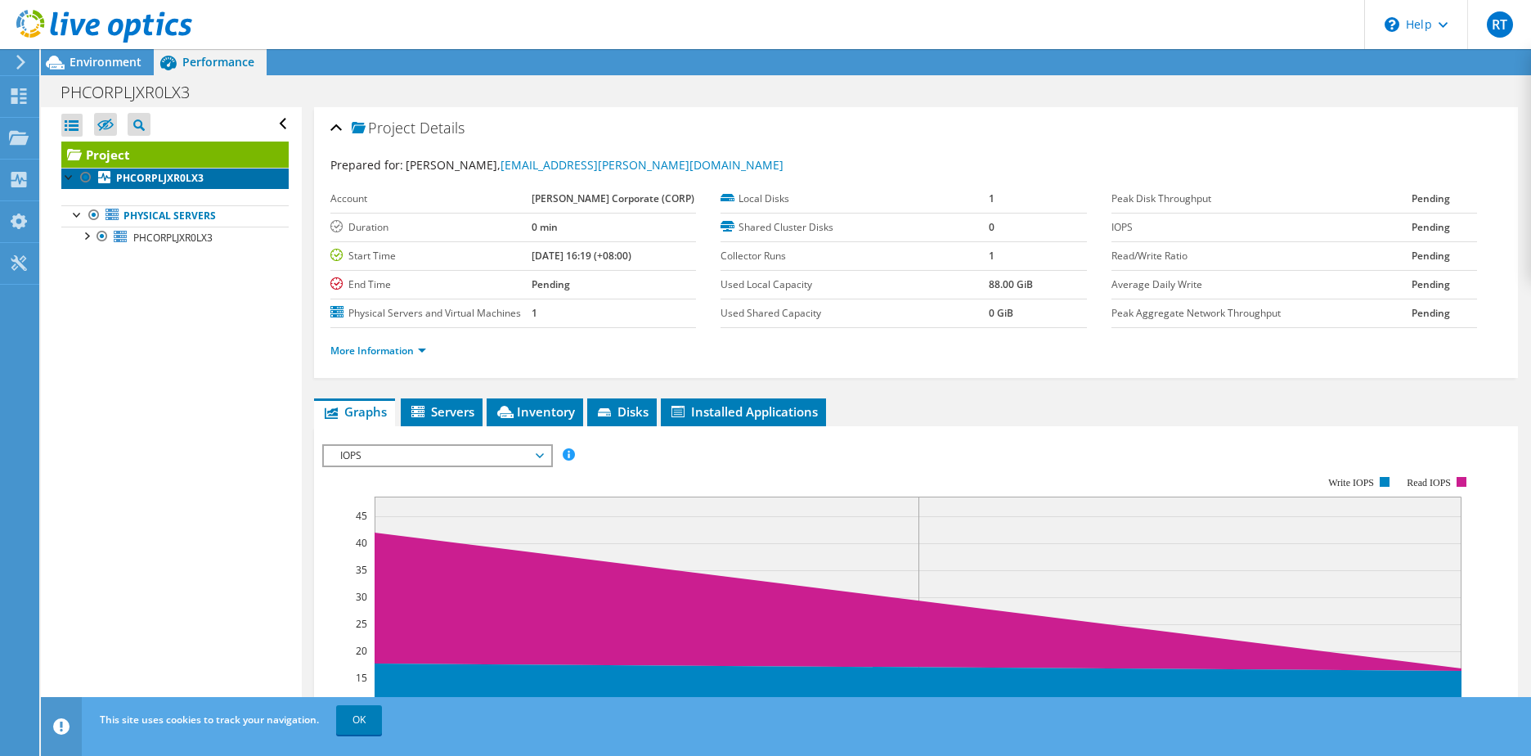
click at [162, 168] on link "PHCORPLJXR0LX3" at bounding box center [174, 178] width 227 height 21
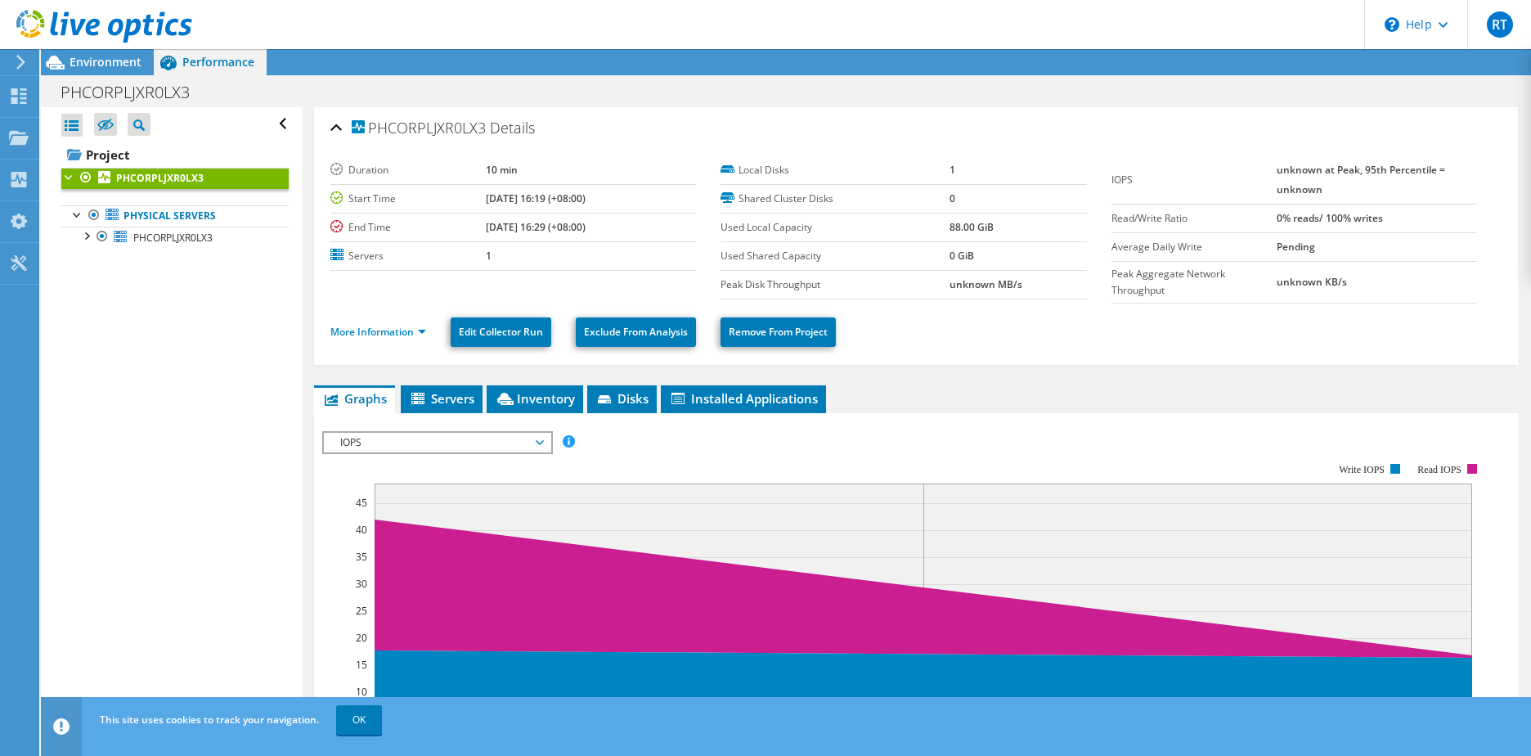
click at [523, 442] on span "IOPS" at bounding box center [437, 443] width 210 height 20
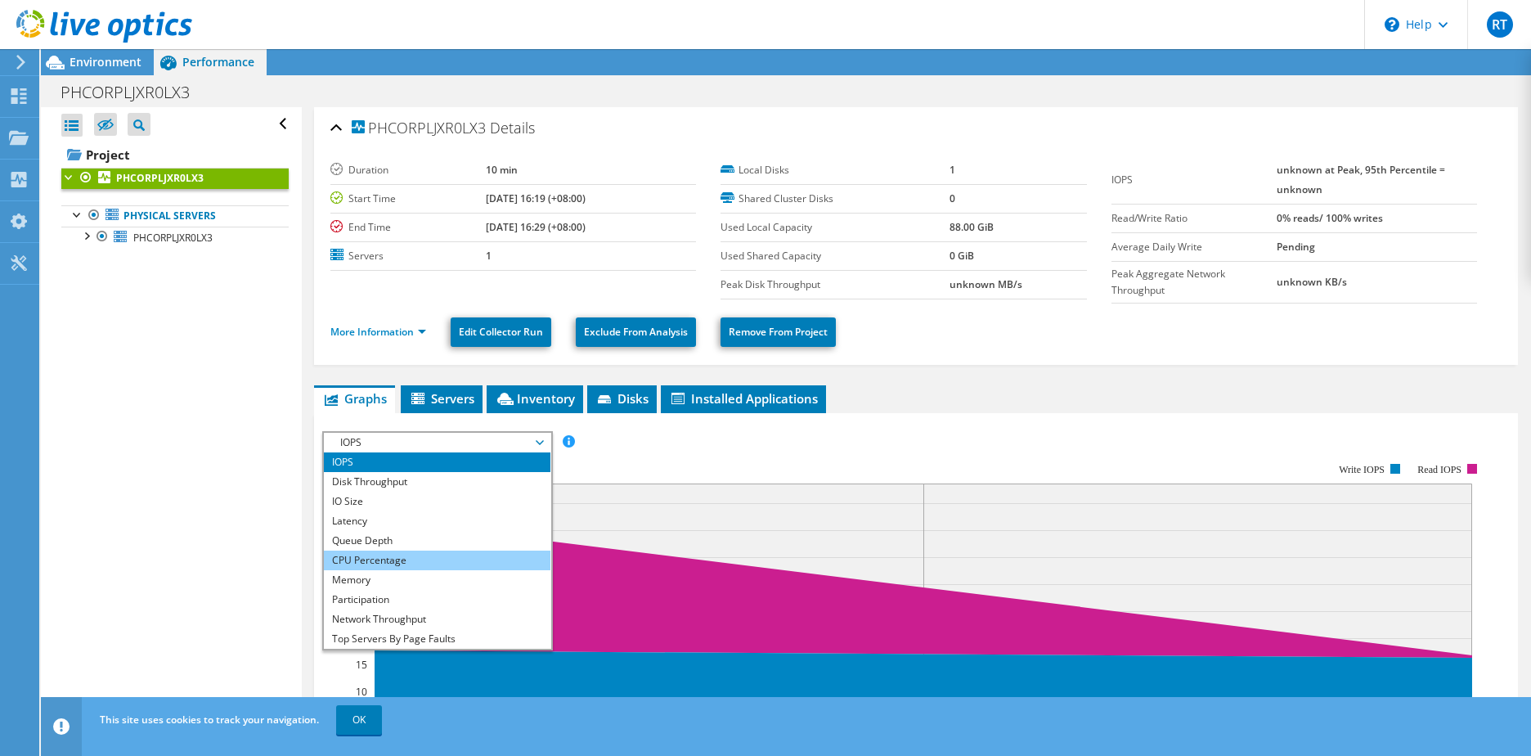
click at [371, 566] on li "CPU Percentage" at bounding box center [437, 560] width 227 height 20
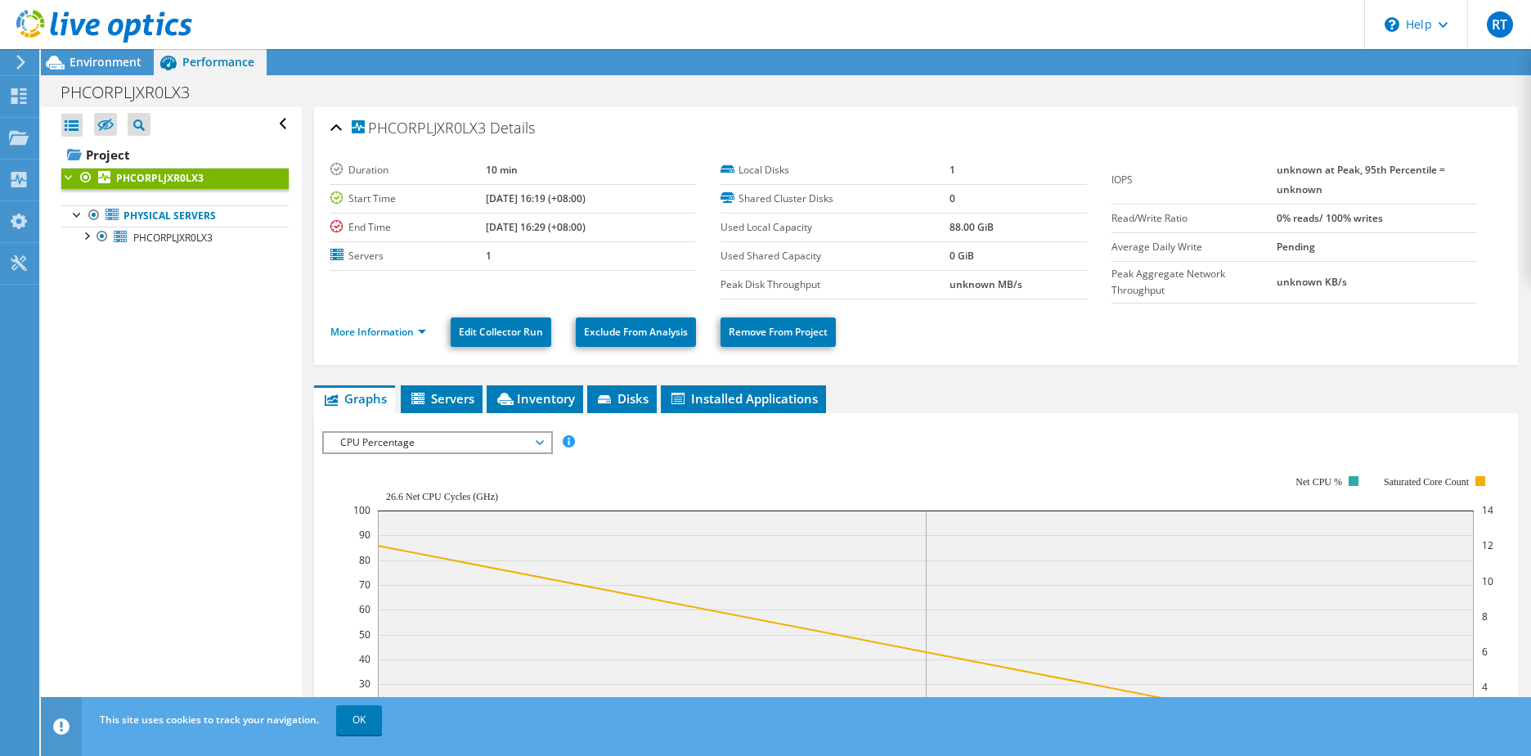
click at [492, 443] on span "CPU Percentage" at bounding box center [437, 443] width 210 height 20
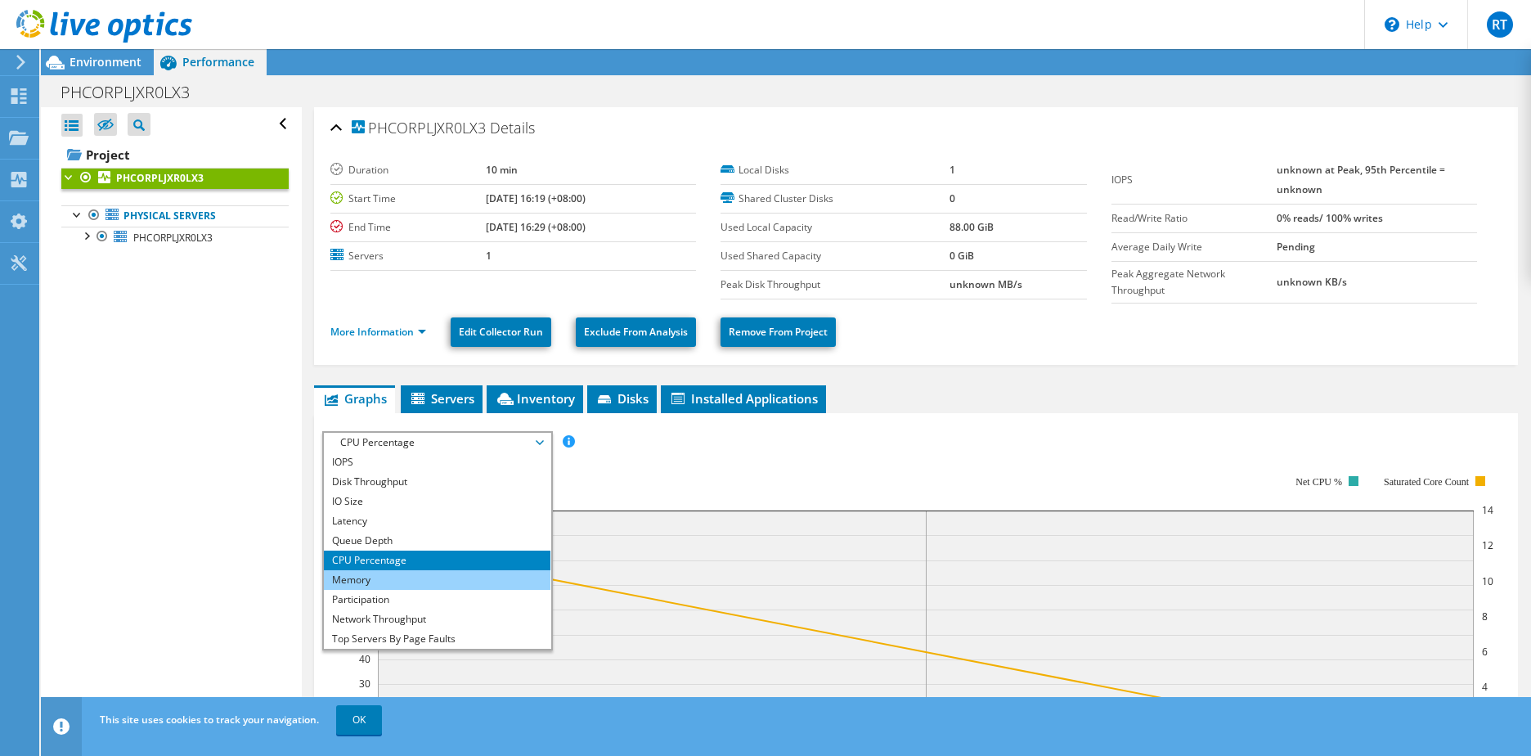
click at [425, 580] on li "Memory" at bounding box center [437, 580] width 227 height 20
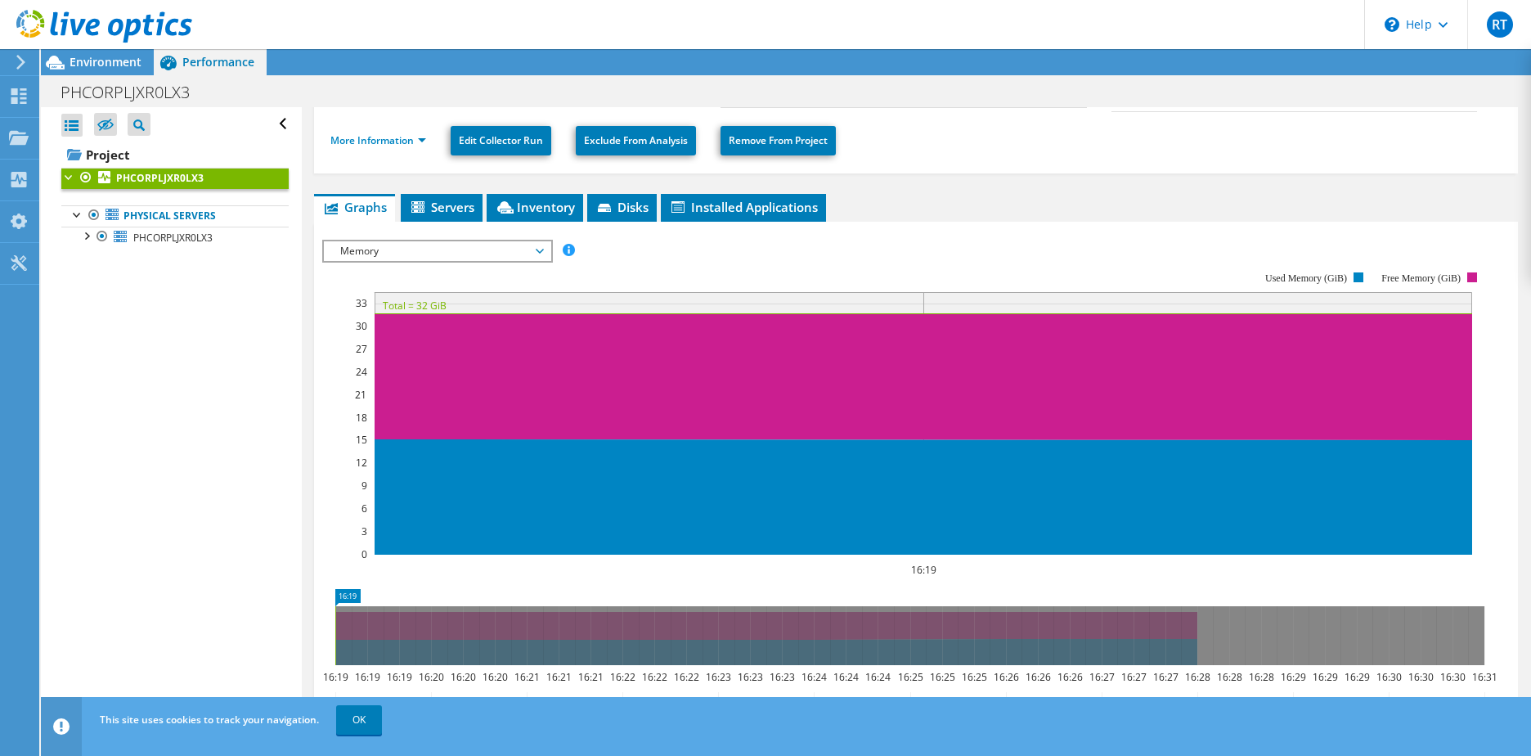
scroll to position [164, 0]
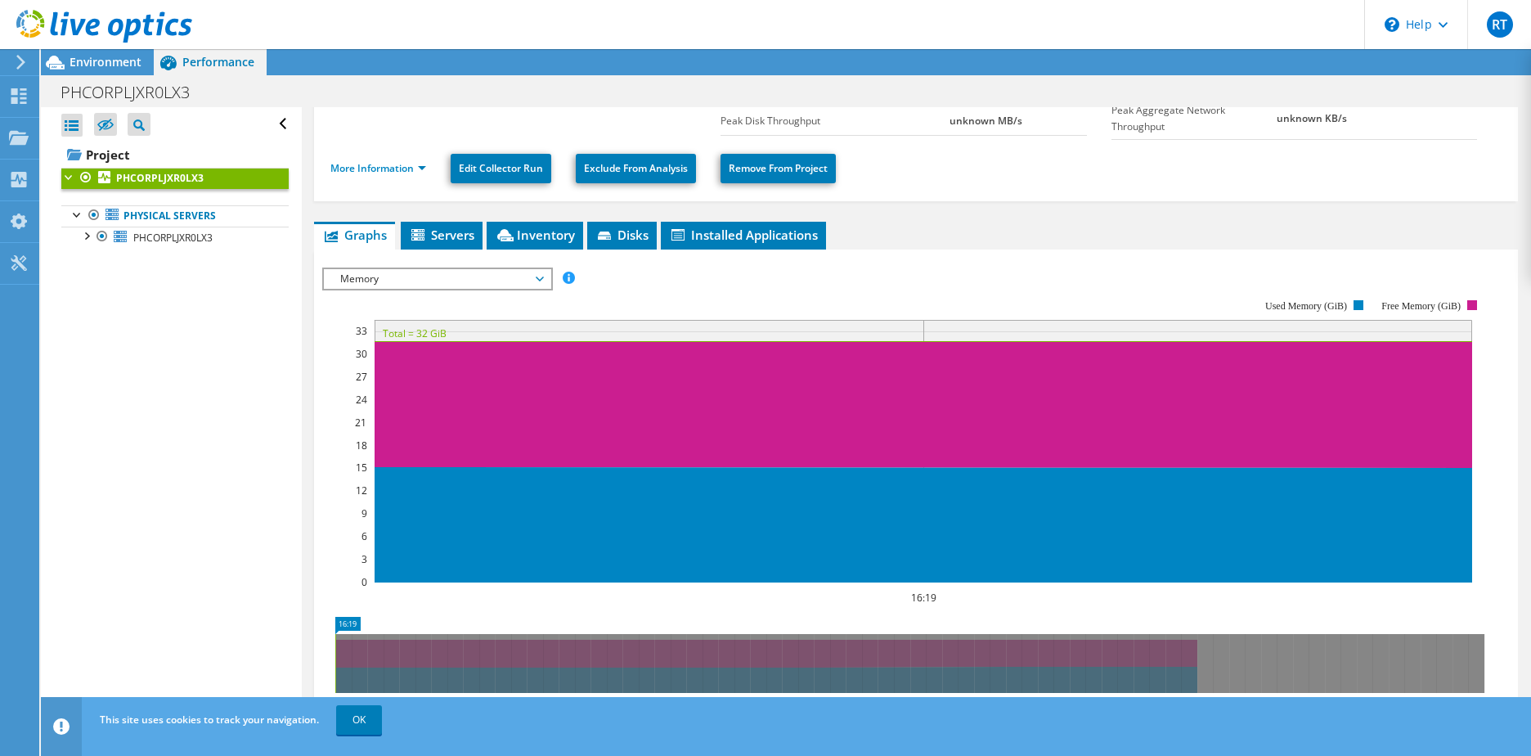
click at [537, 273] on span "Memory" at bounding box center [437, 279] width 210 height 20
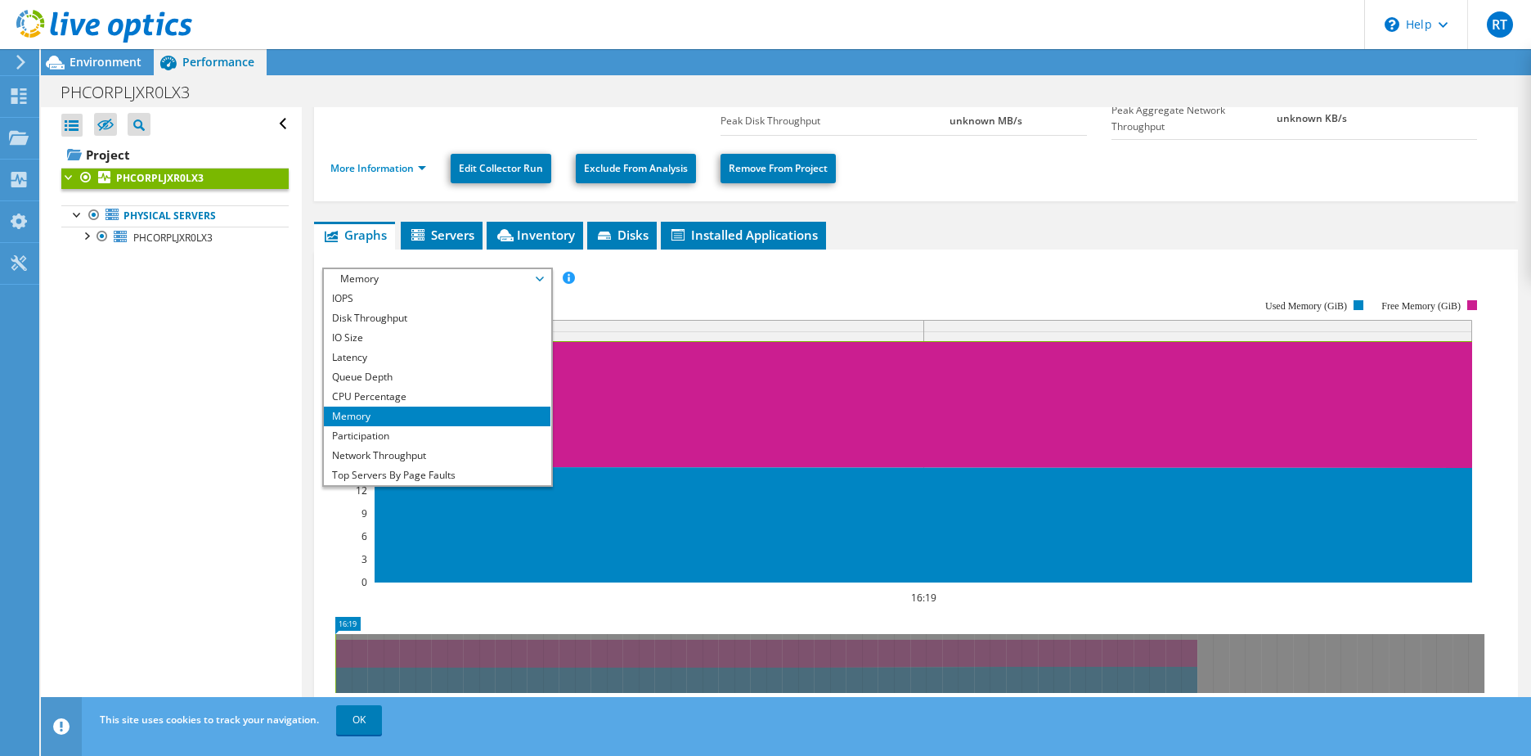
scroll to position [0, 0]
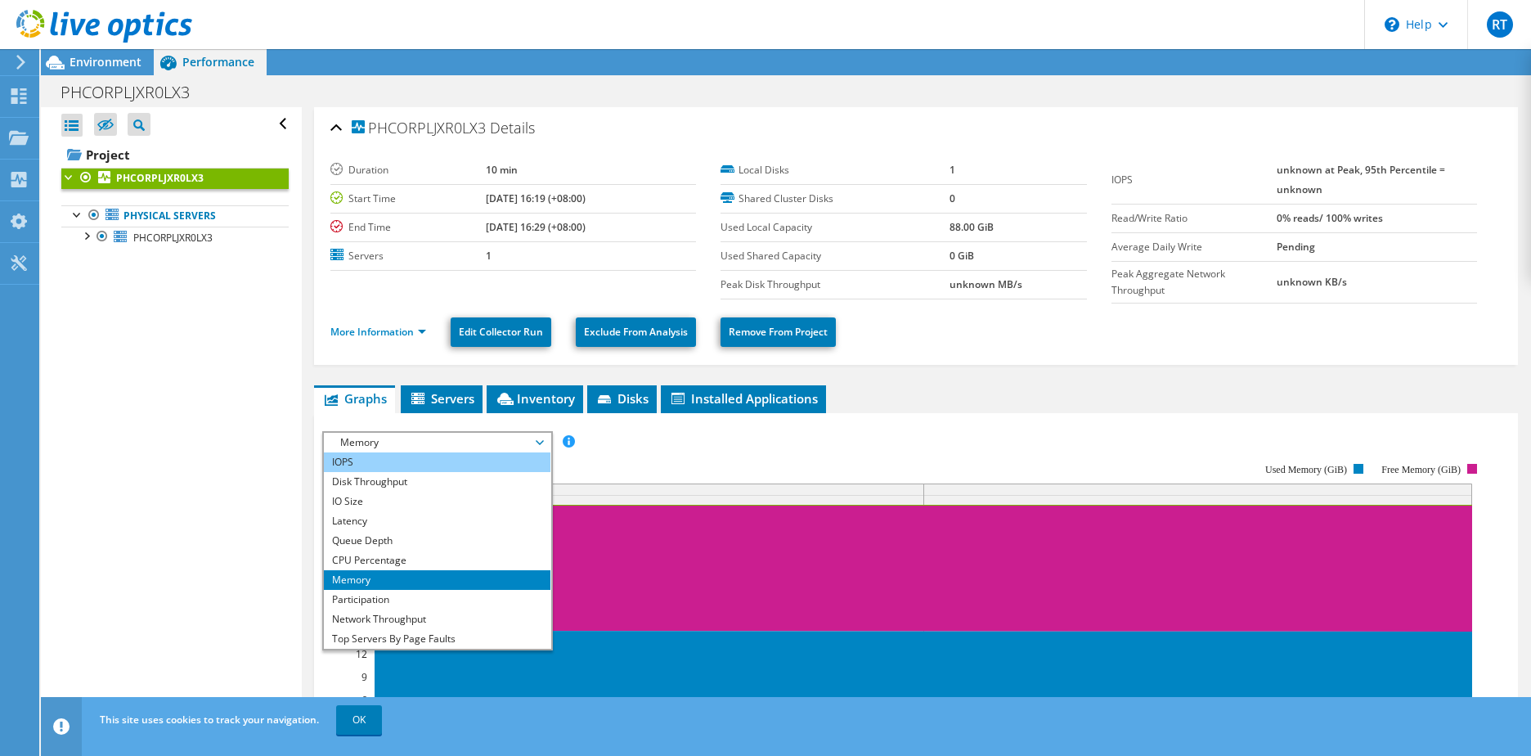
click at [343, 463] on li "IOPS" at bounding box center [437, 462] width 227 height 20
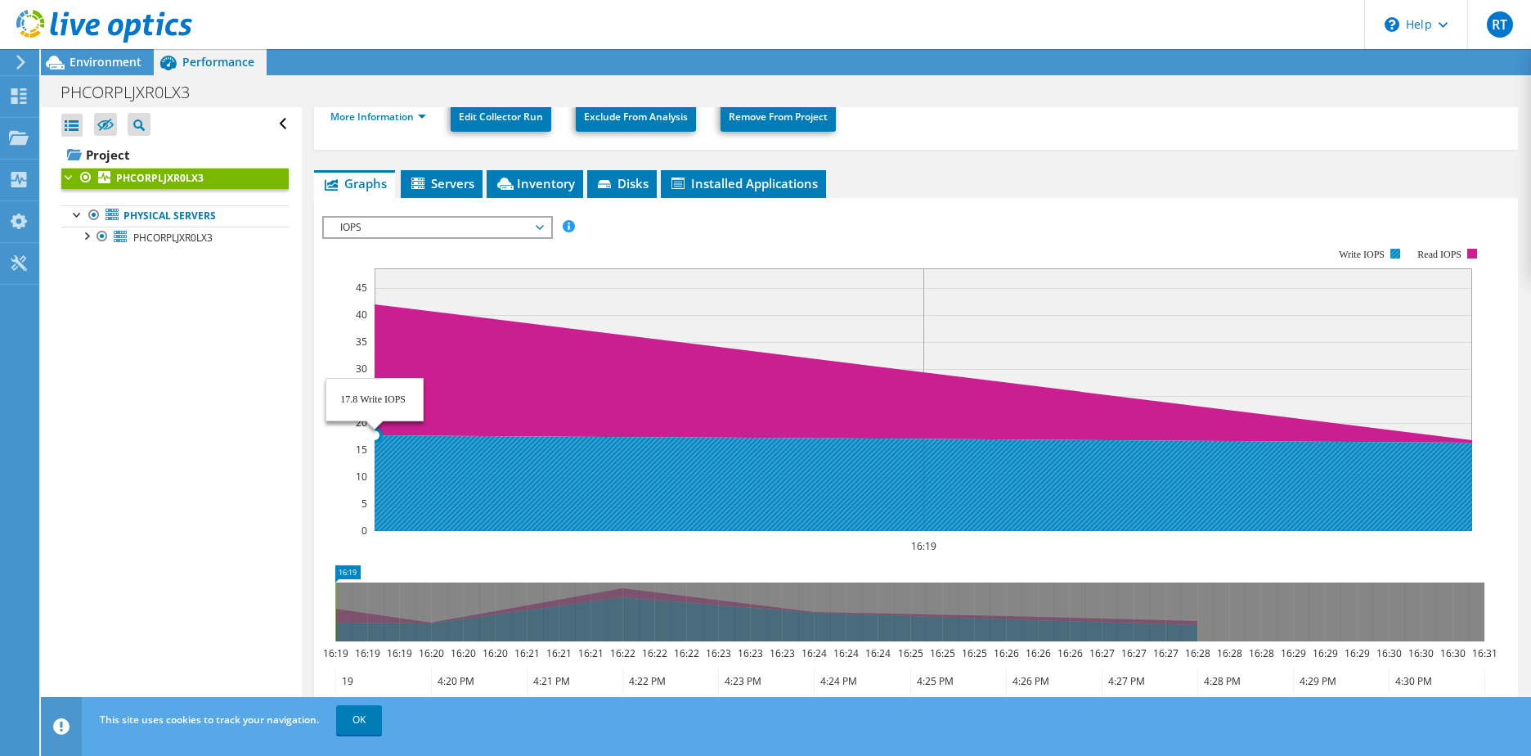
scroll to position [52, 0]
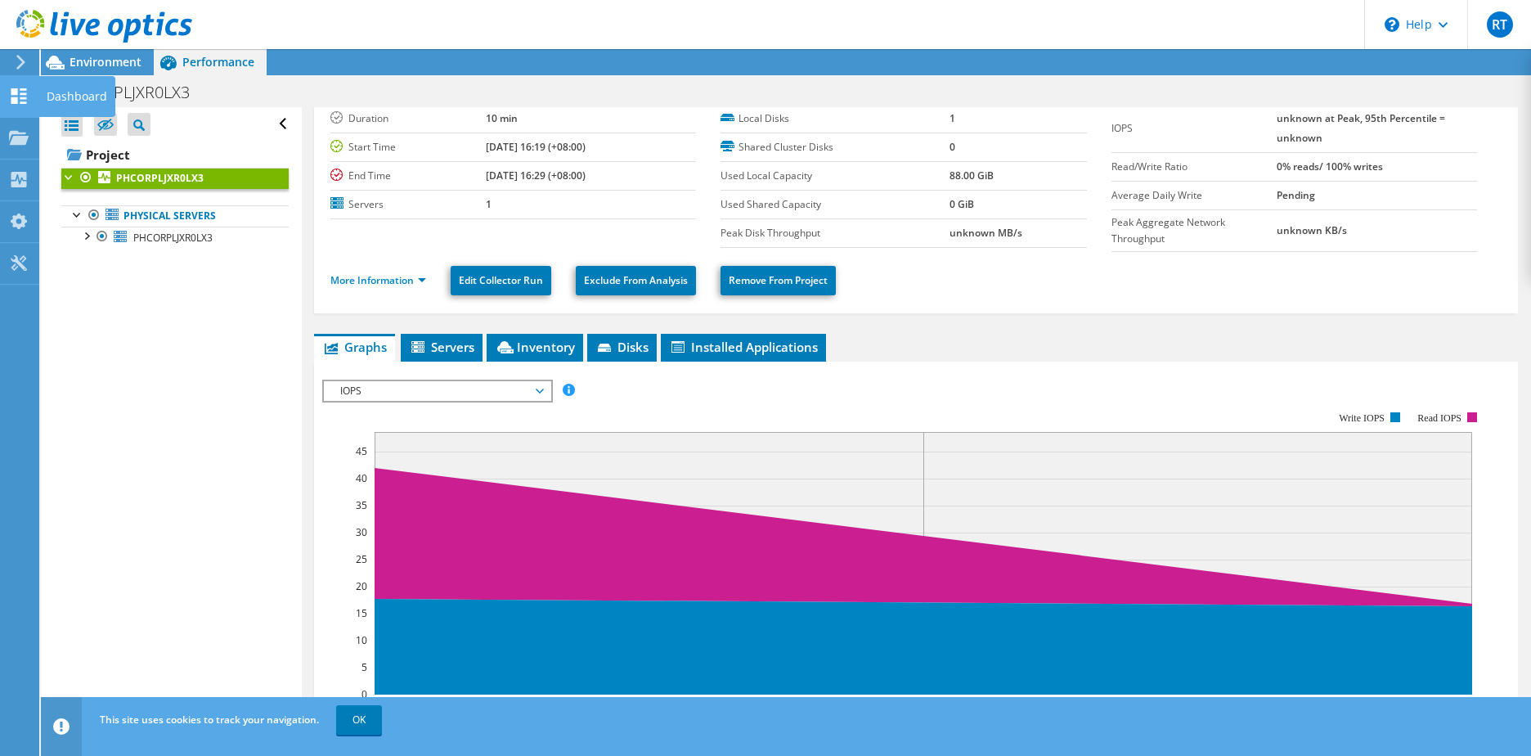
click at [62, 93] on div "Dashboard" at bounding box center [76, 96] width 77 height 41
